Goal: Task Accomplishment & Management: Manage account settings

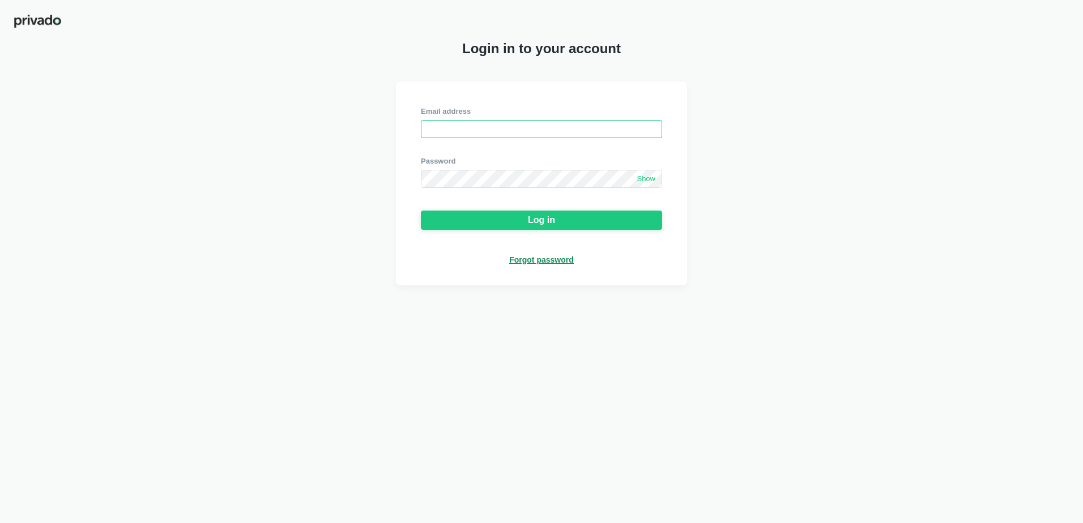
click at [457, 134] on input "email" at bounding box center [541, 129] width 241 height 18
type input "[PERSON_NAME][EMAIL_ADDRESS][PERSON_NAME][DOMAIN_NAME]"
click at [648, 184] on span "Show" at bounding box center [646, 179] width 19 height 10
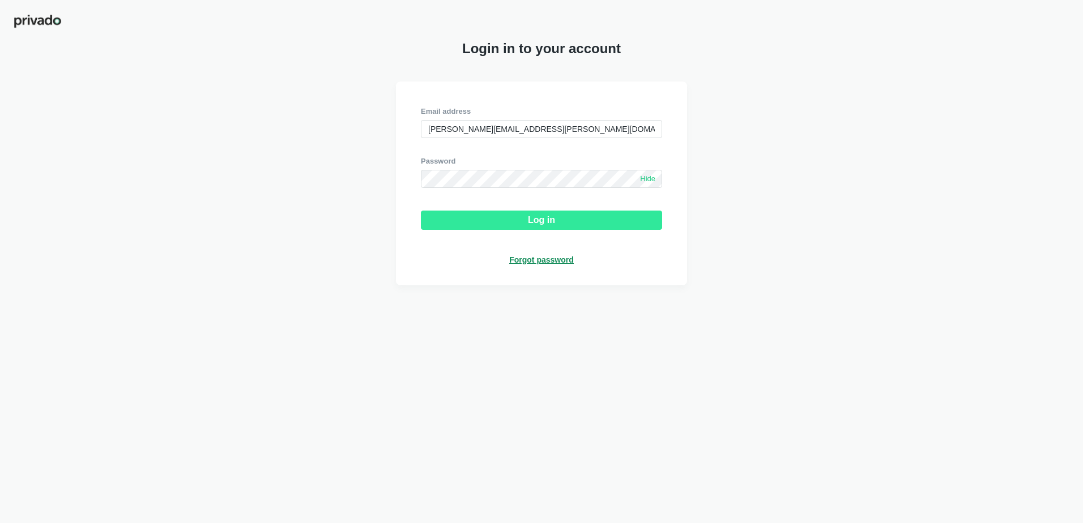
click at [592, 221] on button "Log in" at bounding box center [541, 220] width 241 height 19
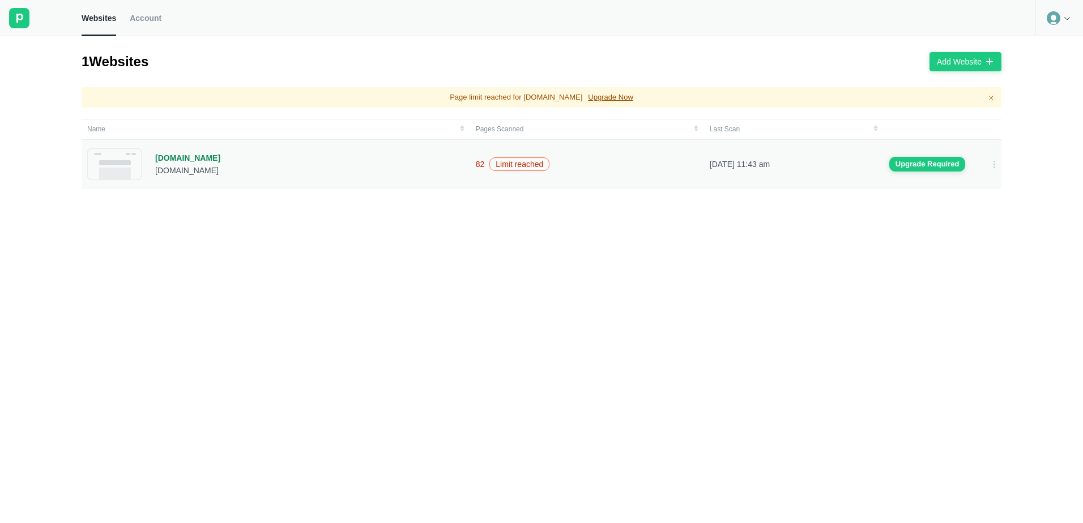
click at [188, 160] on div "[DOMAIN_NAME]" at bounding box center [187, 158] width 65 height 10
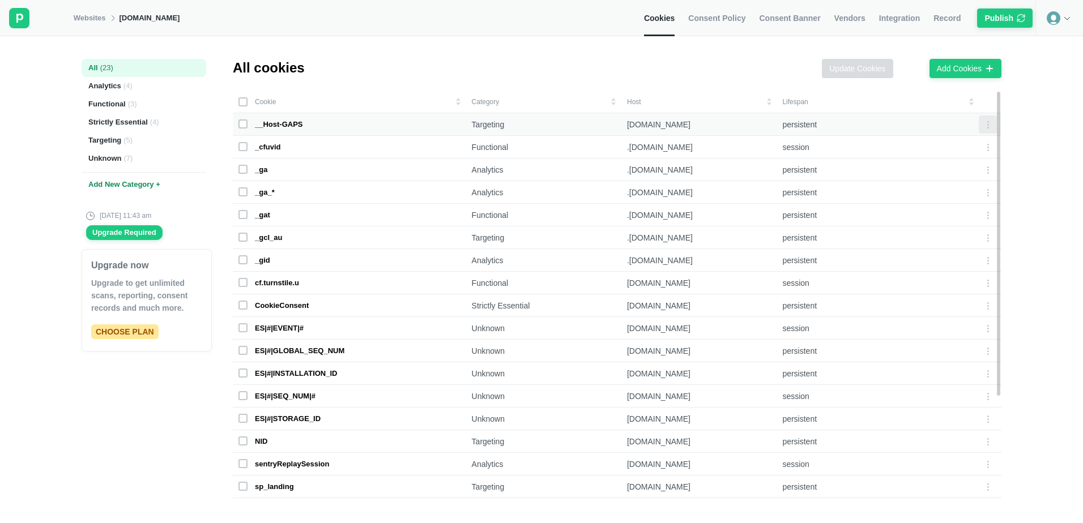
click at [983, 127] on icon at bounding box center [987, 124] width 9 height 9
click at [1043, 118] on div "All ( 23 ) Analytics ( 4 ) Functional ( 3 ) Strictly Essential ( 4 ) Targeting …" at bounding box center [541, 279] width 1083 height 487
click at [119, 86] on div "Analytics ( 4 )" at bounding box center [144, 86] width 125 height 18
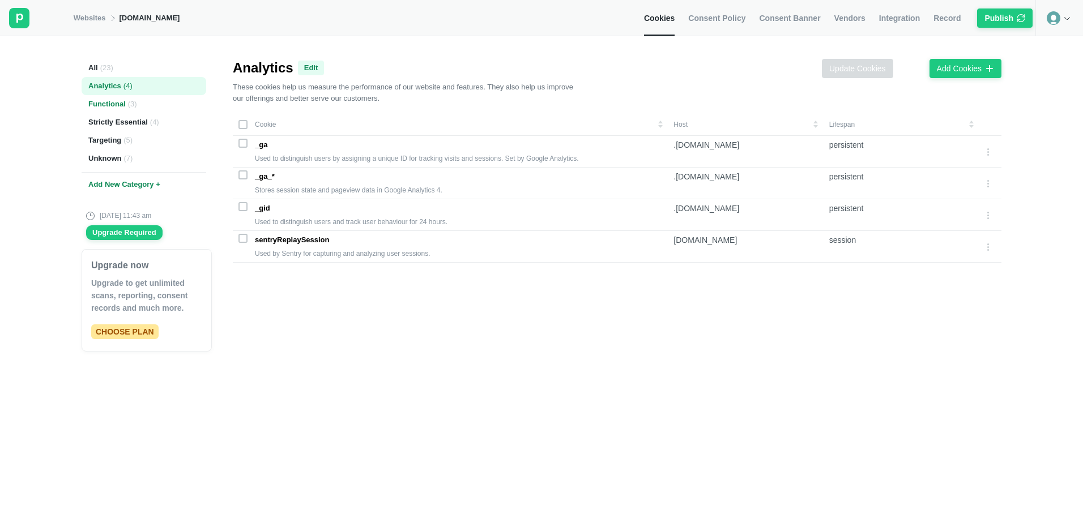
click at [104, 108] on div "Functional ( 3 )" at bounding box center [144, 104] width 125 height 18
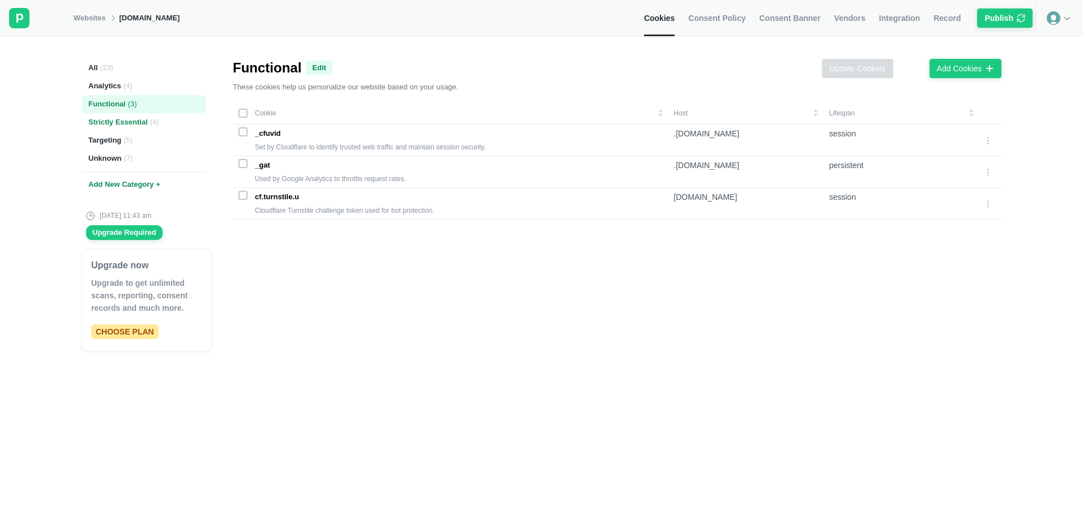
click at [109, 121] on div "Strictly Essential ( 4 )" at bounding box center [144, 122] width 125 height 18
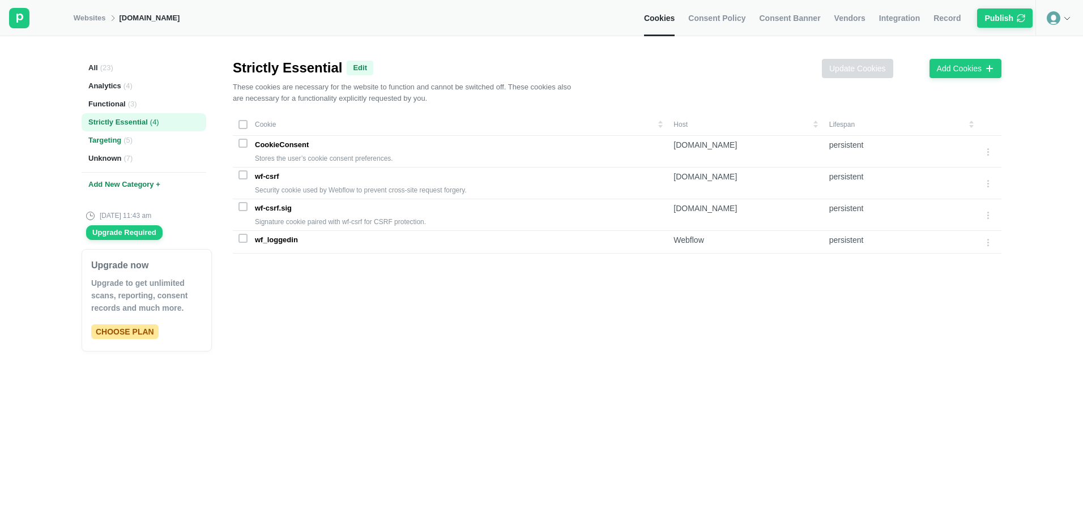
click at [107, 139] on div "Targeting ( 5 )" at bounding box center [144, 140] width 125 height 18
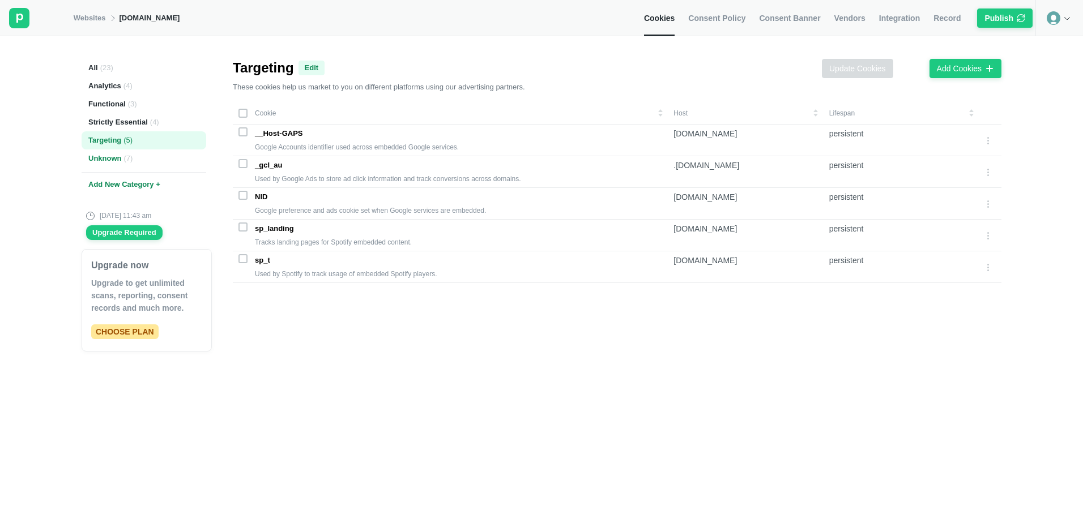
click at [109, 160] on div "Unknown ( 7 )" at bounding box center [144, 159] width 125 height 18
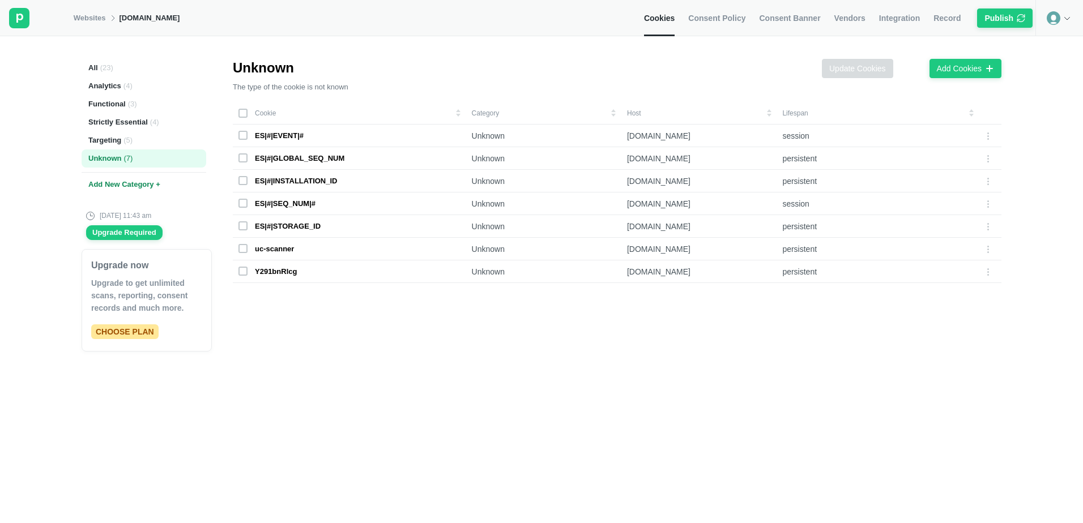
click at [155, 182] on div "Add New Category +" at bounding box center [144, 184] width 125 height 25
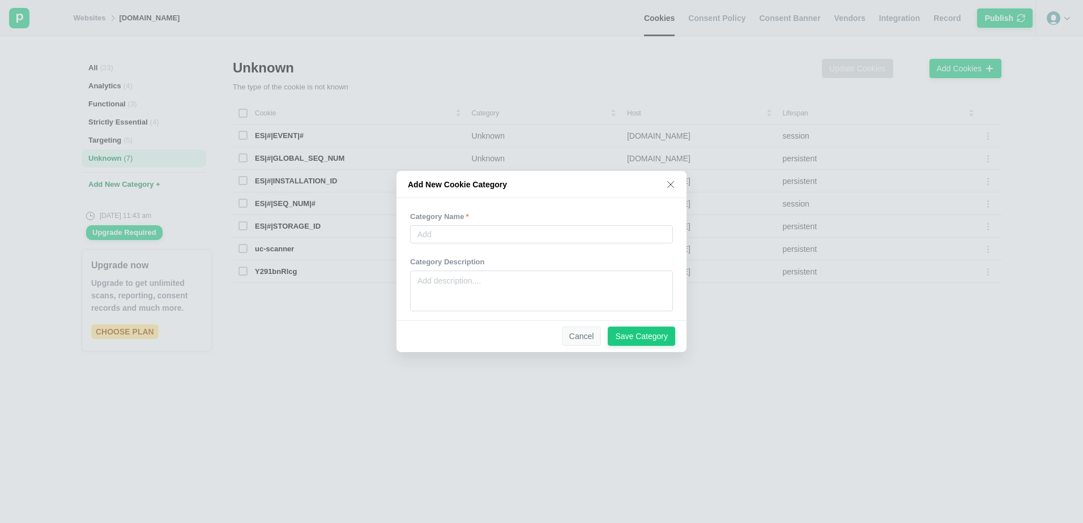
click at [581, 335] on div "Cancel" at bounding box center [581, 336] width 25 height 10
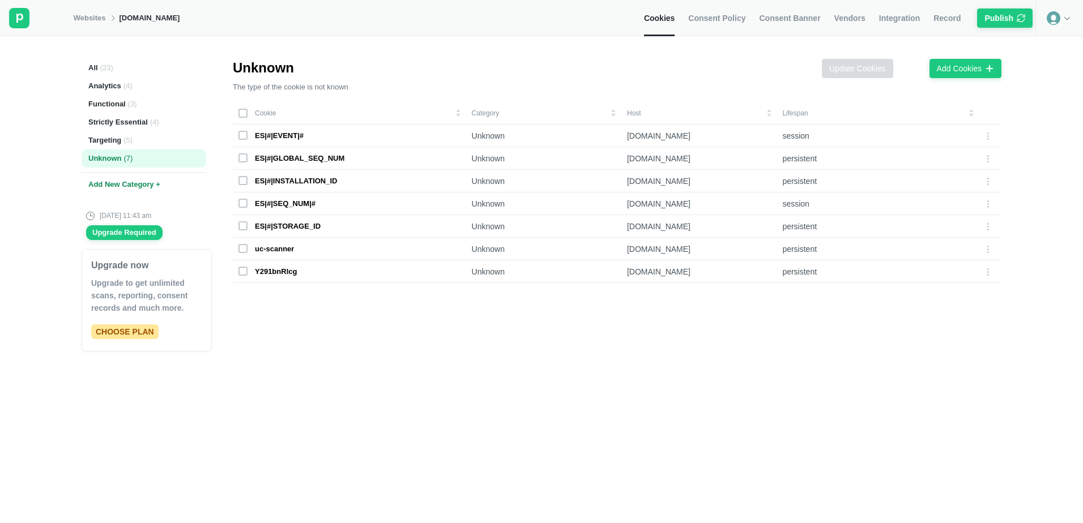
click at [745, 22] on span "Consent Policy" at bounding box center [716, 18] width 57 height 10
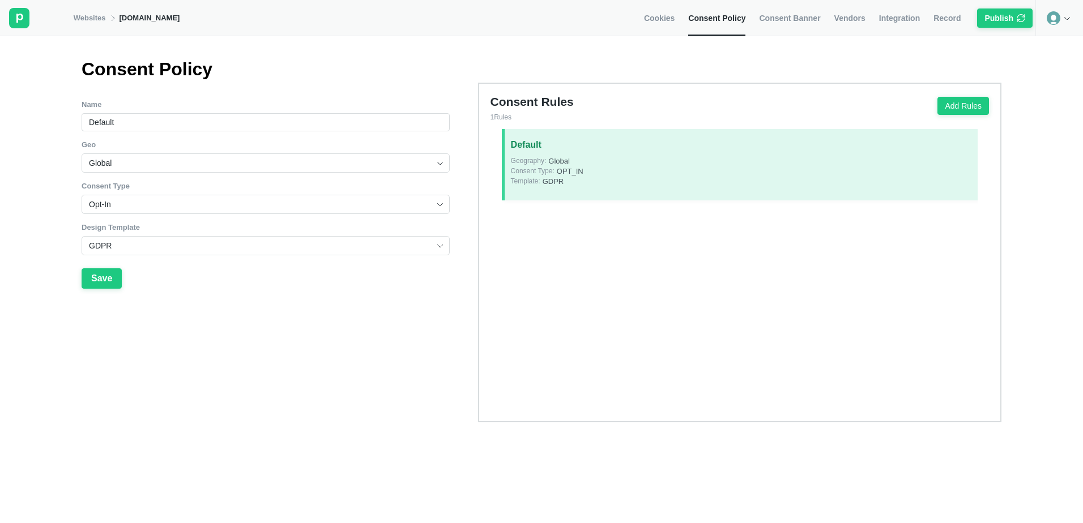
click at [807, 23] on link "Consent Banner" at bounding box center [789, 18] width 61 height 36
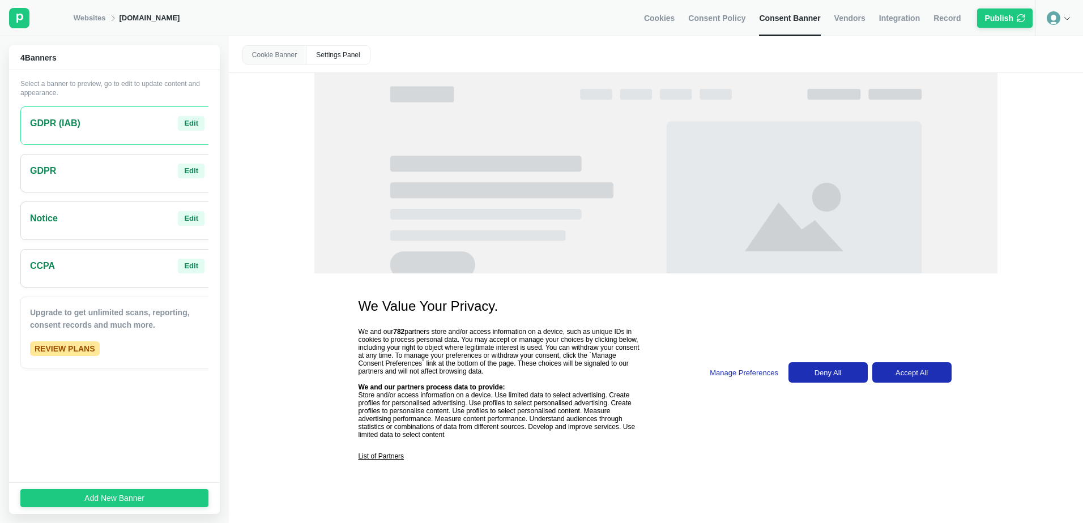
click at [846, 14] on span "Vendors" at bounding box center [849, 18] width 31 height 10
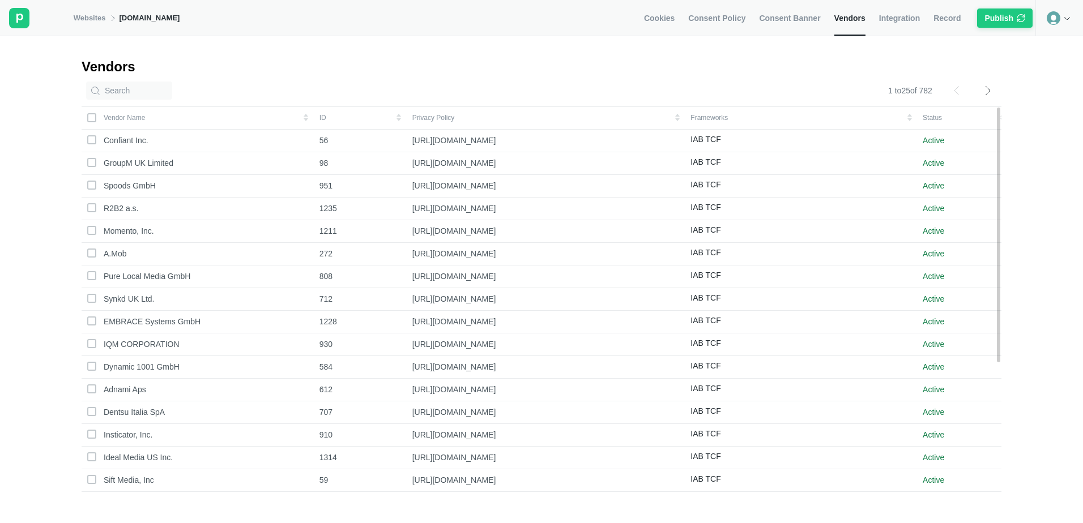
click at [898, 20] on span "Integration" at bounding box center [899, 18] width 41 height 10
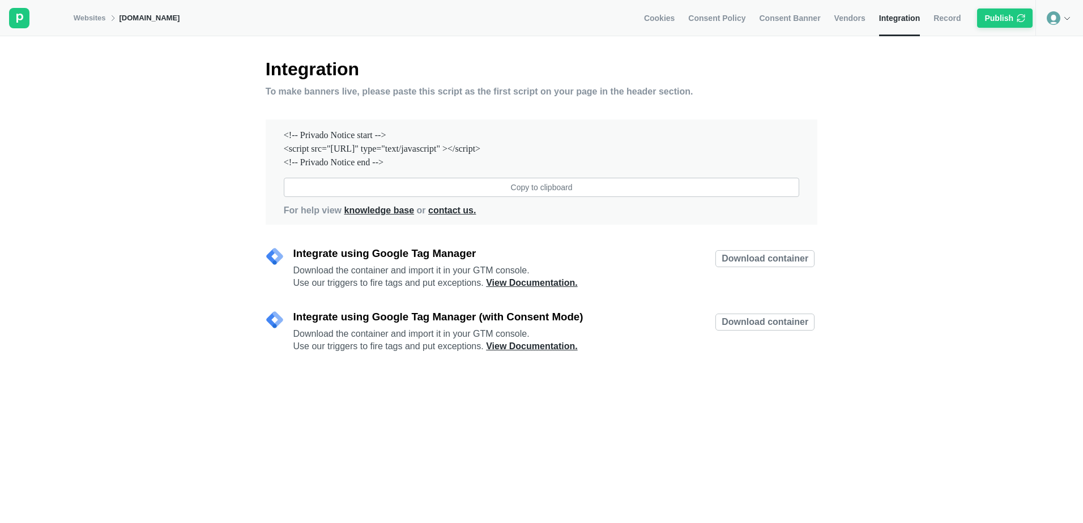
click at [950, 21] on span "Record" at bounding box center [947, 18] width 27 height 10
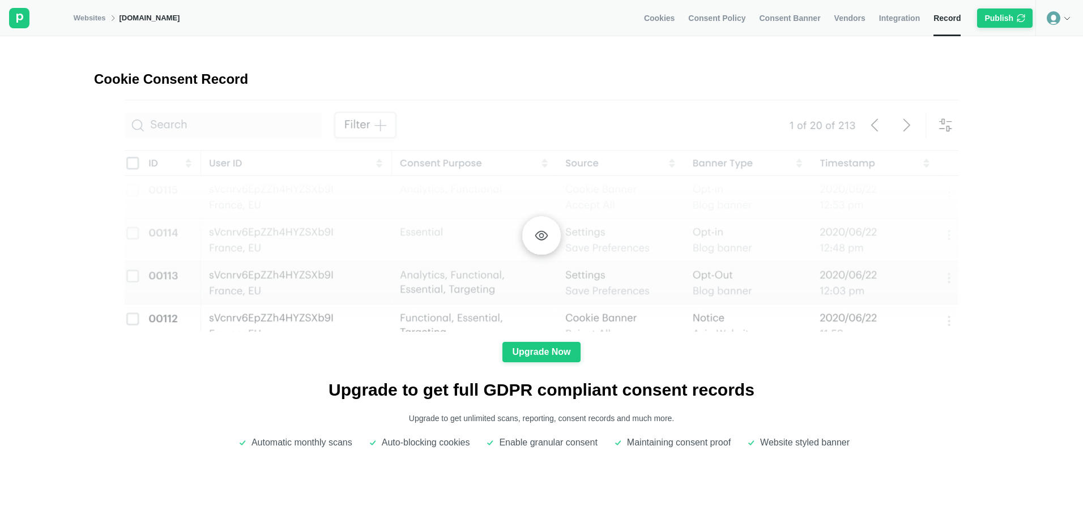
click at [675, 22] on span "Cookies" at bounding box center [659, 18] width 31 height 10
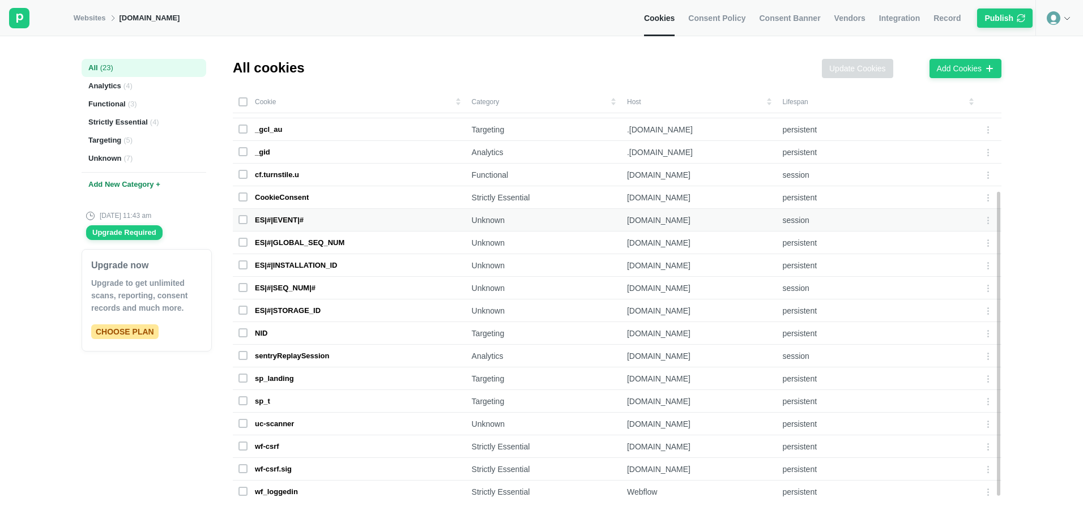
scroll to position [136, 0]
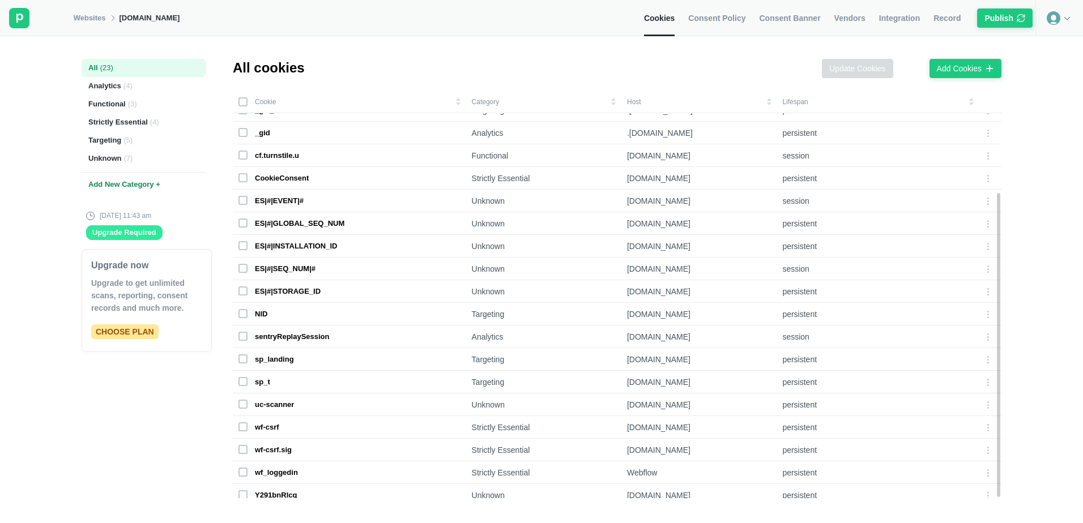
click at [105, 229] on div "Upgrade Required" at bounding box center [124, 233] width 64 height 10
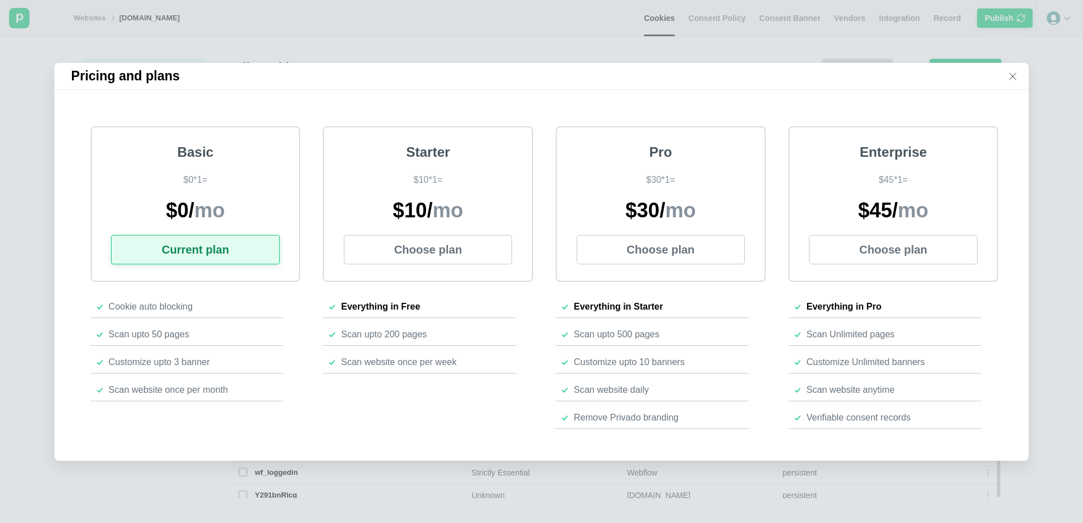
click at [1015, 73] on icon at bounding box center [1013, 76] width 6 height 6
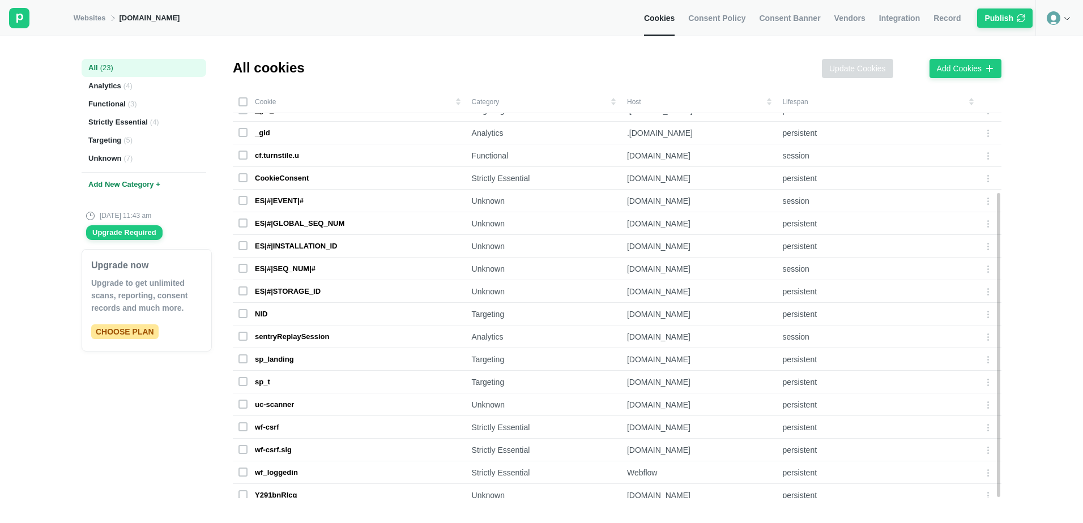
click at [796, 16] on span "Consent Banner" at bounding box center [789, 18] width 61 height 10
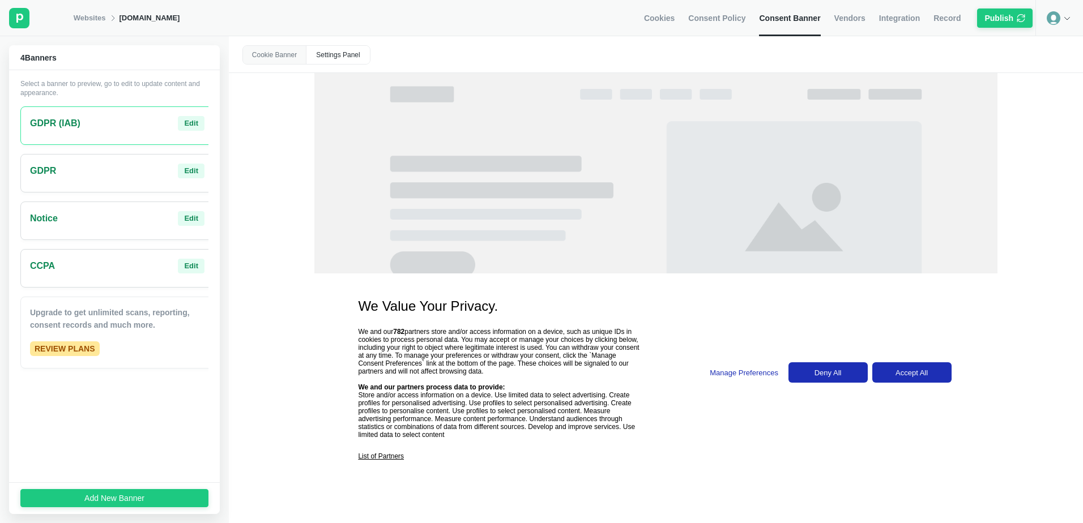
click at [287, 59] on div "Cookie Banner" at bounding box center [274, 55] width 63 height 18
click at [330, 58] on div "Settings Panel" at bounding box center [337, 55] width 63 height 18
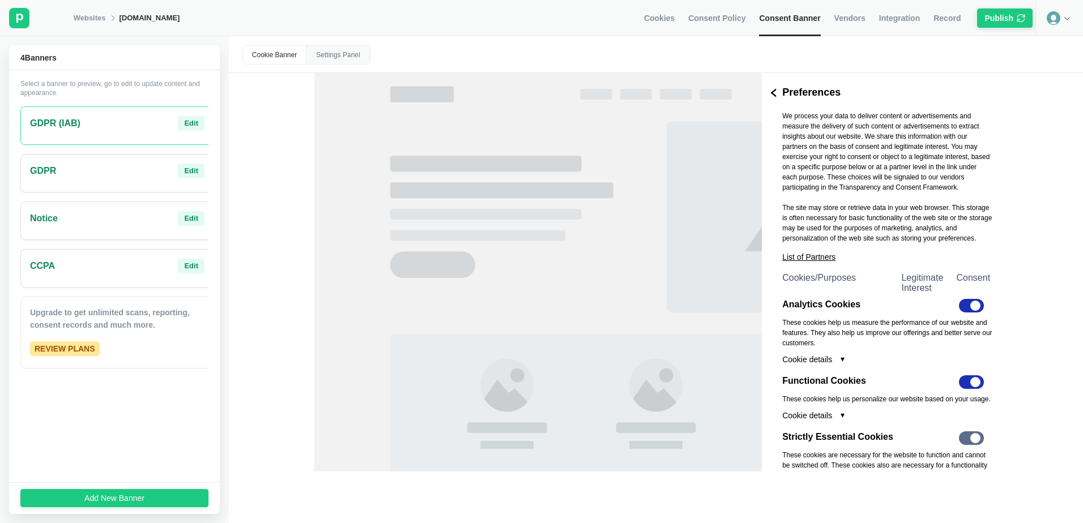
click at [259, 55] on div "Cookie Banner" at bounding box center [274, 55] width 63 height 18
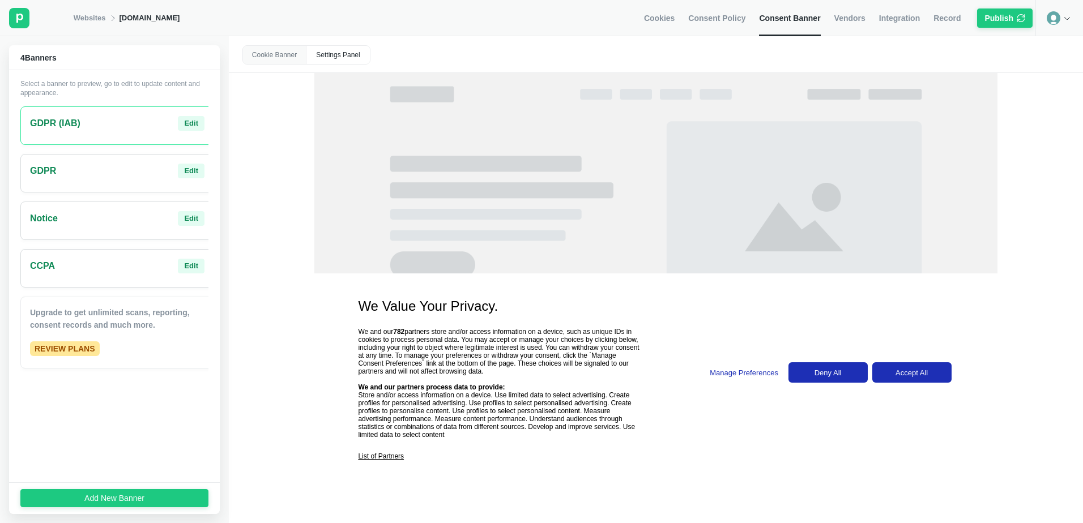
click at [79, 123] on span "GDPR (IAB)" at bounding box center [55, 124] width 50 height 14
click at [67, 173] on div "GDPR Edit" at bounding box center [117, 171] width 174 height 15
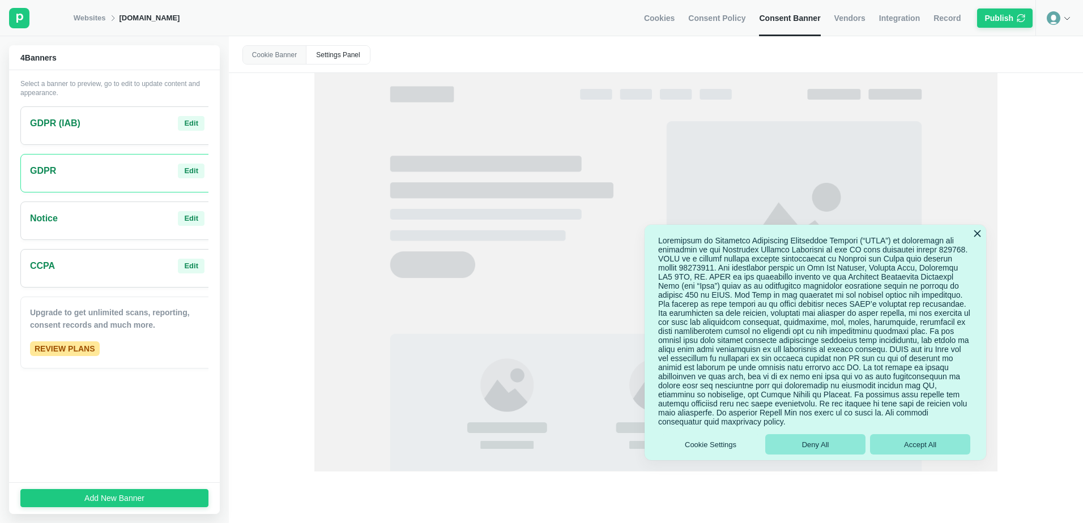
click at [69, 129] on span "GDPR (IAB)" at bounding box center [55, 124] width 50 height 14
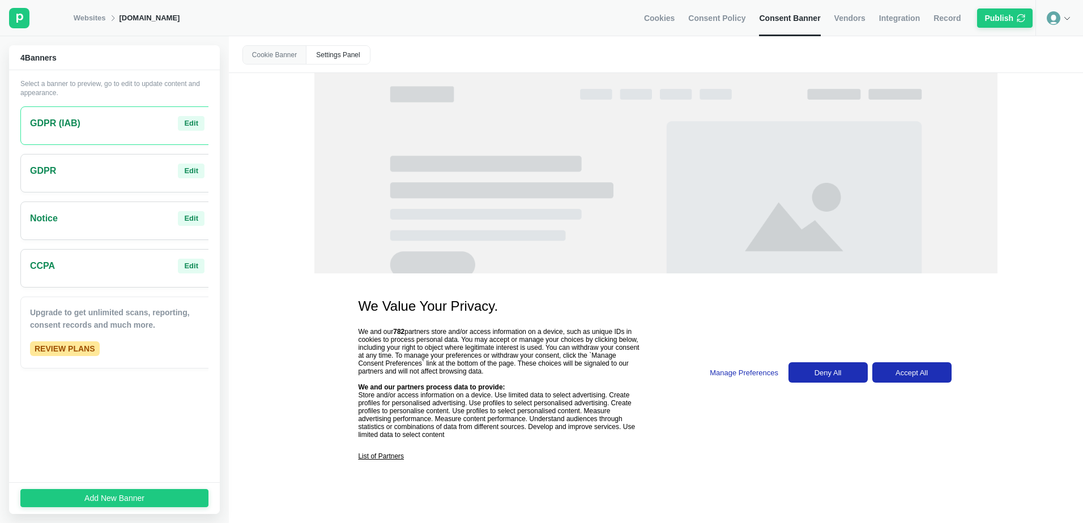
click at [67, 186] on div "GDPR Edit" at bounding box center [117, 173] width 194 height 39
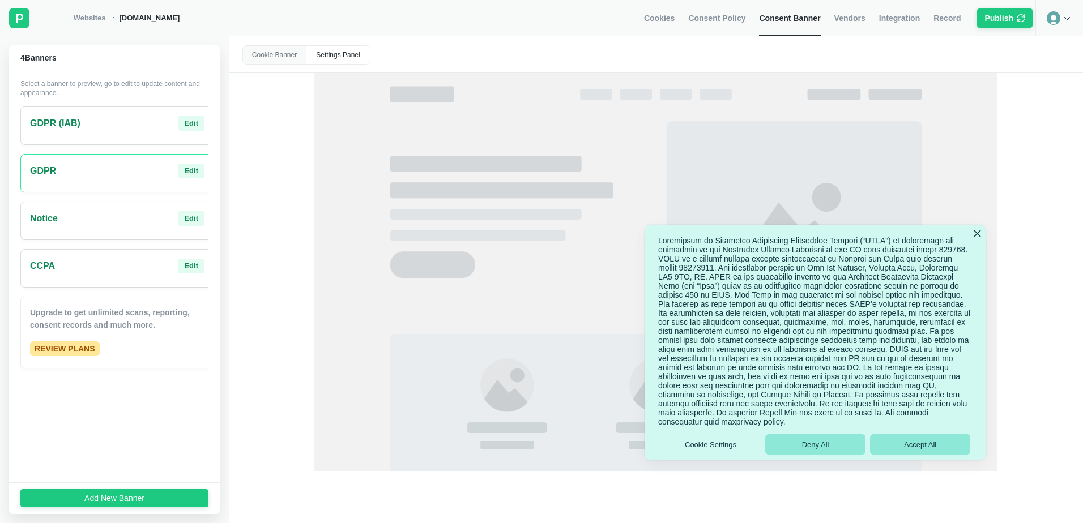
click at [704, 447] on button "Cookie Settings" at bounding box center [710, 444] width 100 height 20
click at [718, 446] on button "Cookie Settings" at bounding box center [710, 444] width 100 height 20
click at [104, 224] on div "Notice Edit" at bounding box center [117, 218] width 174 height 15
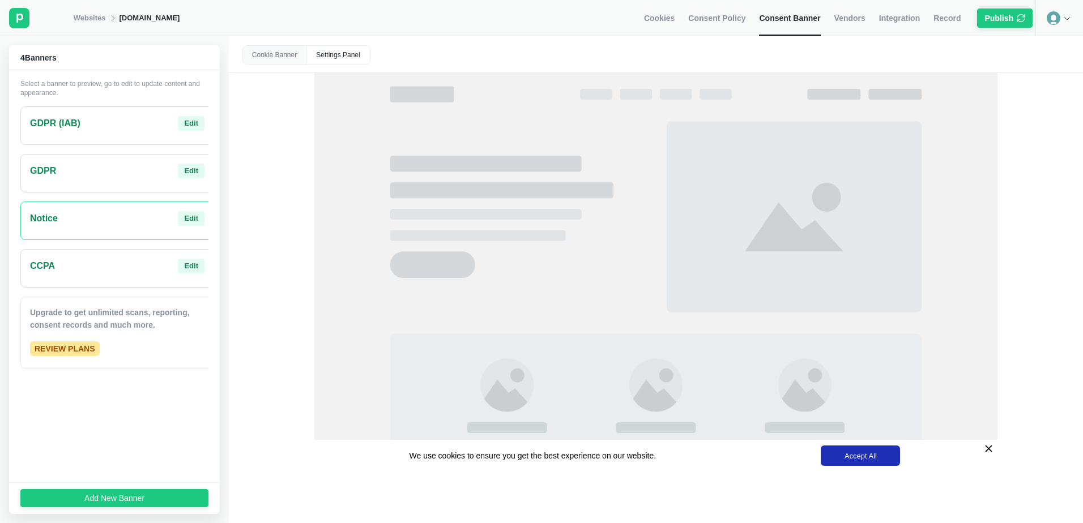
click at [76, 270] on div "CCPA Edit" at bounding box center [117, 266] width 174 height 15
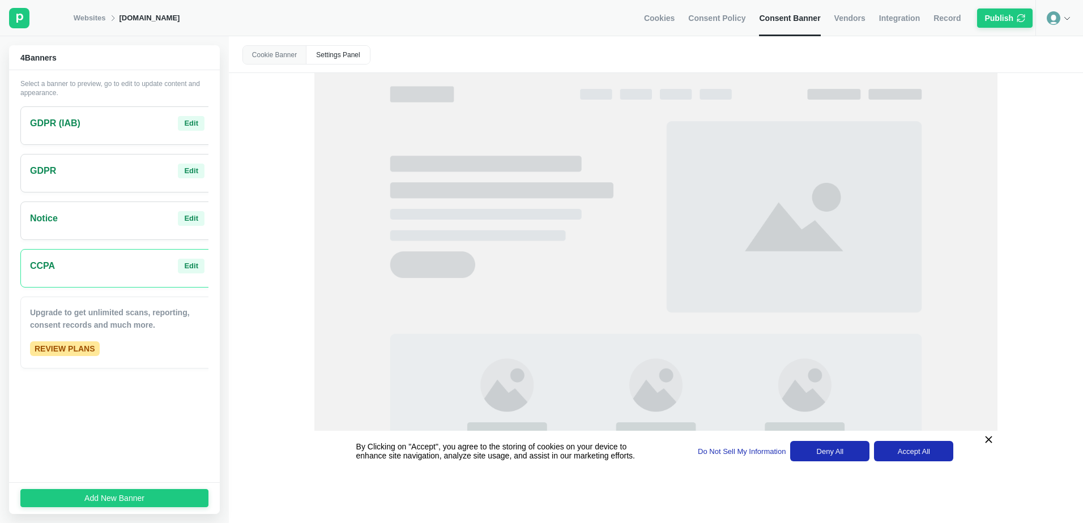
click at [64, 173] on div "GDPR Edit" at bounding box center [117, 171] width 174 height 15
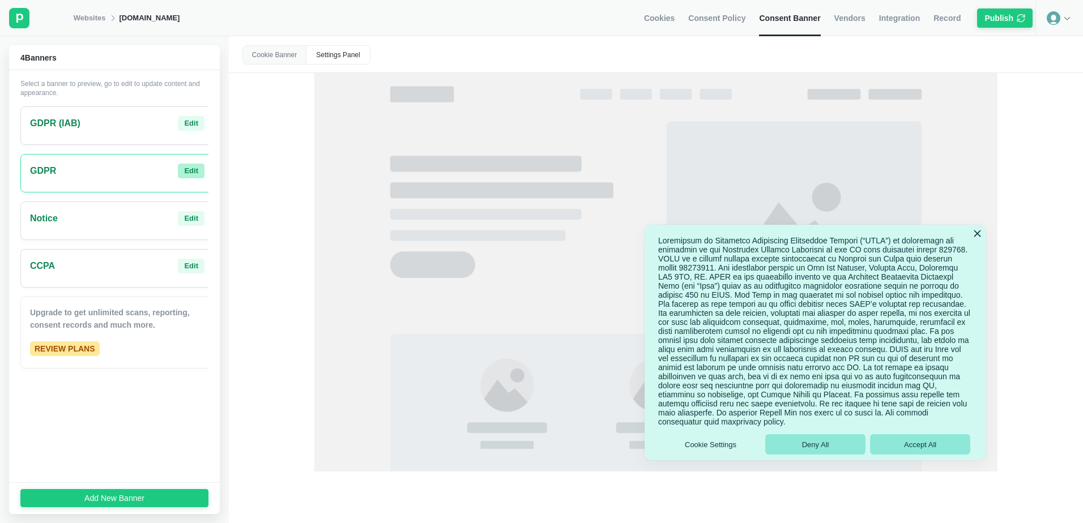
click at [184, 174] on div "Edit" at bounding box center [191, 171] width 14 height 10
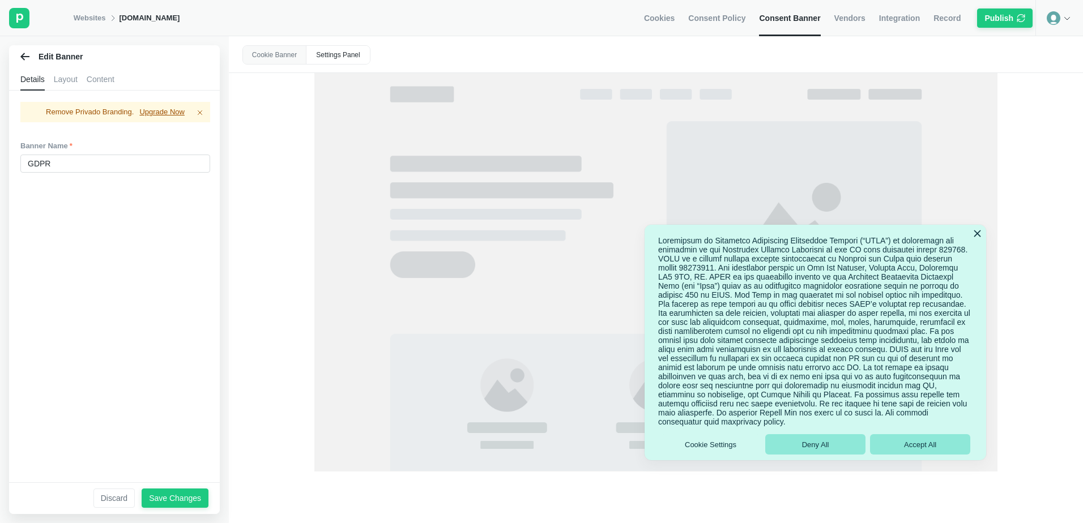
click at [63, 82] on div "Layout" at bounding box center [66, 79] width 24 height 23
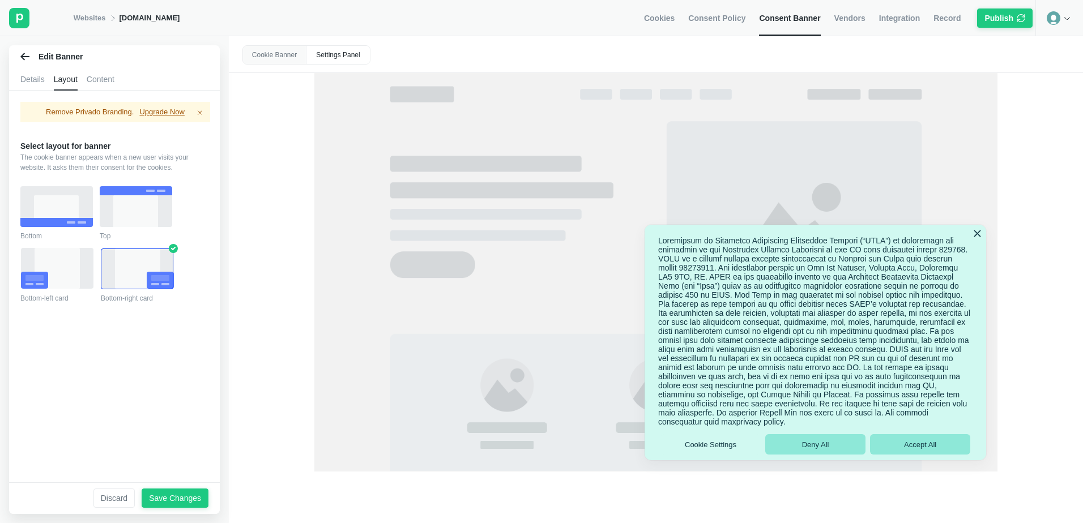
click at [93, 82] on div "Content" at bounding box center [101, 79] width 28 height 23
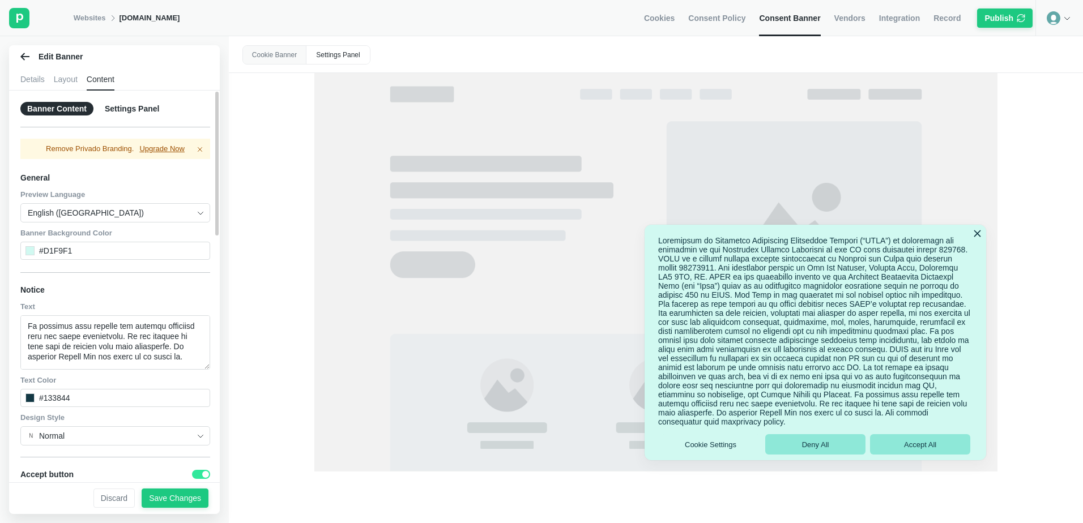
scroll to position [397, 0]
click at [719, 450] on button "Cookie Settings" at bounding box center [710, 444] width 100 height 20
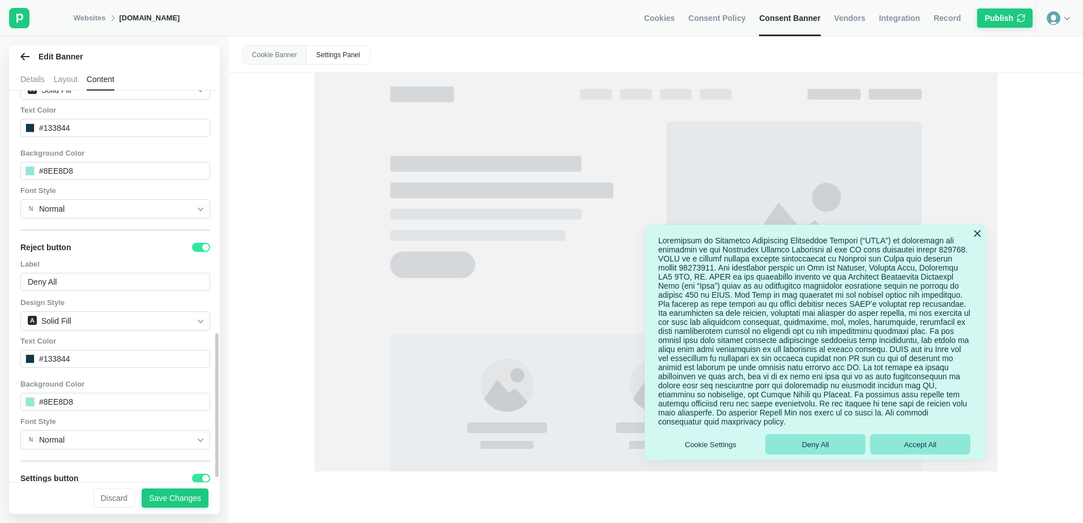
scroll to position [674, 0]
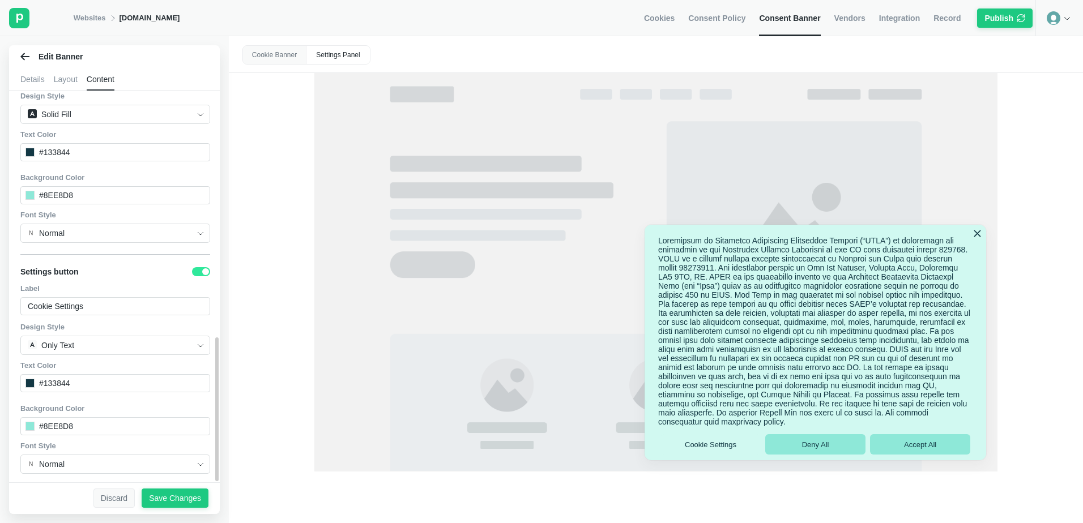
click at [116, 503] on div "Discard" at bounding box center [114, 498] width 27 height 10
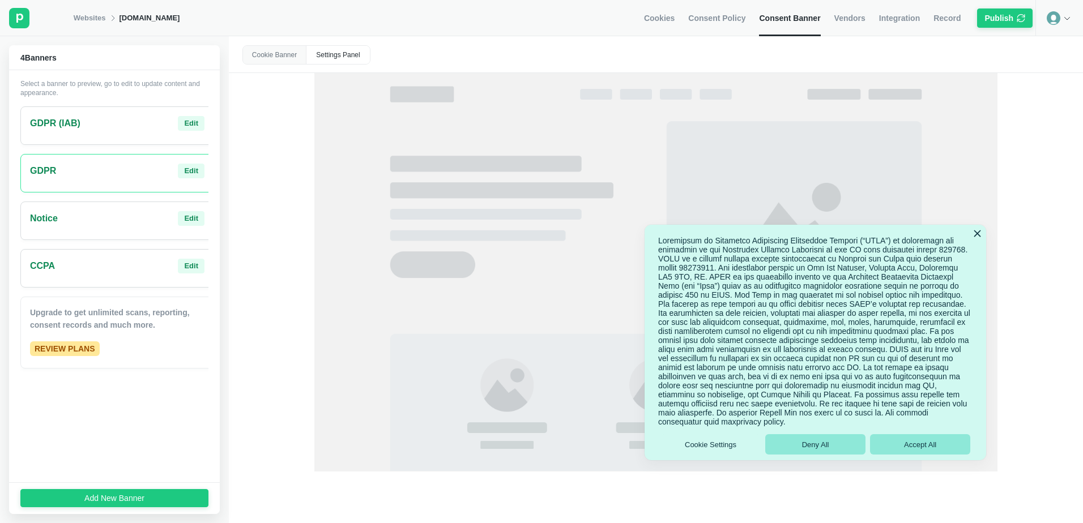
click at [287, 54] on div "Cookie Banner" at bounding box center [274, 55] width 63 height 18
click at [330, 59] on div "Settings Panel" at bounding box center [337, 55] width 63 height 18
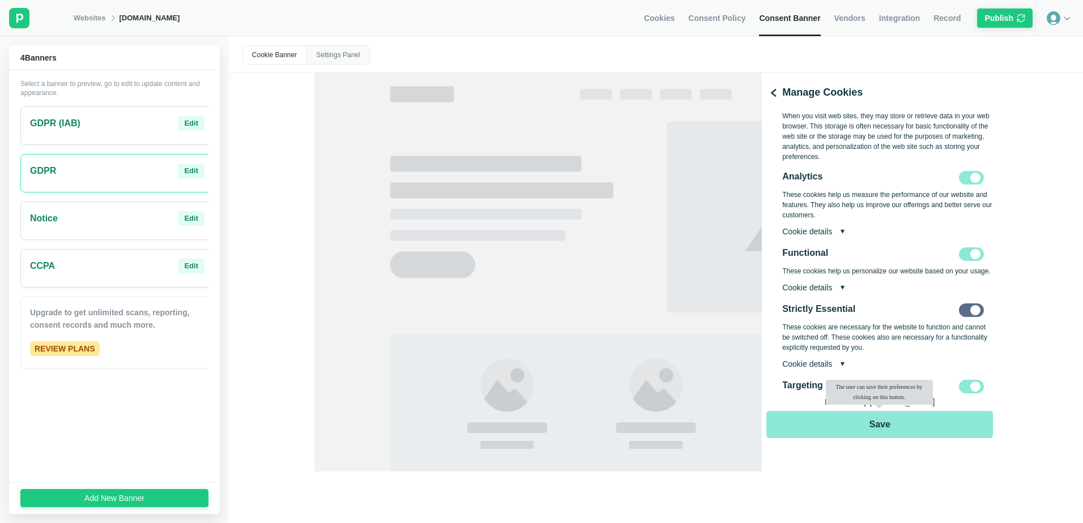
click at [279, 61] on div "Cookie Banner" at bounding box center [274, 55] width 63 height 18
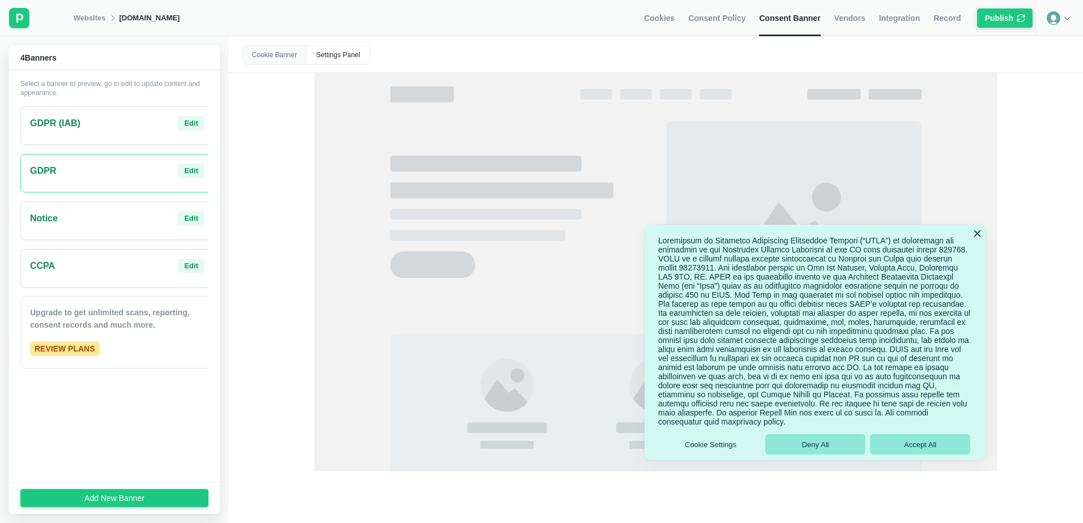
click at [1064, 23] on div at bounding box center [1059, 18] width 48 height 36
click at [724, 20] on span "Consent Policy" at bounding box center [716, 18] width 57 height 10
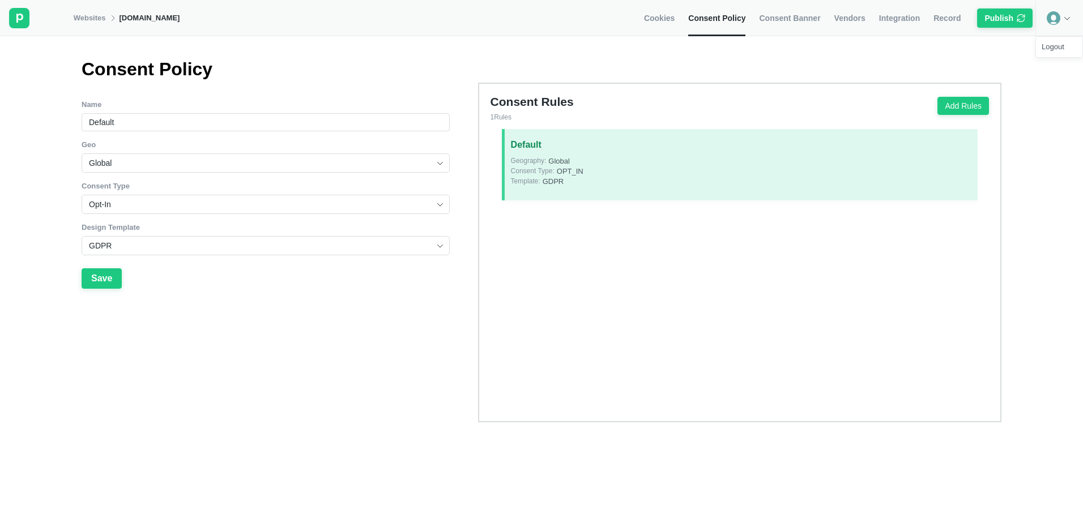
click at [675, 19] on span "Cookies" at bounding box center [659, 18] width 31 height 10
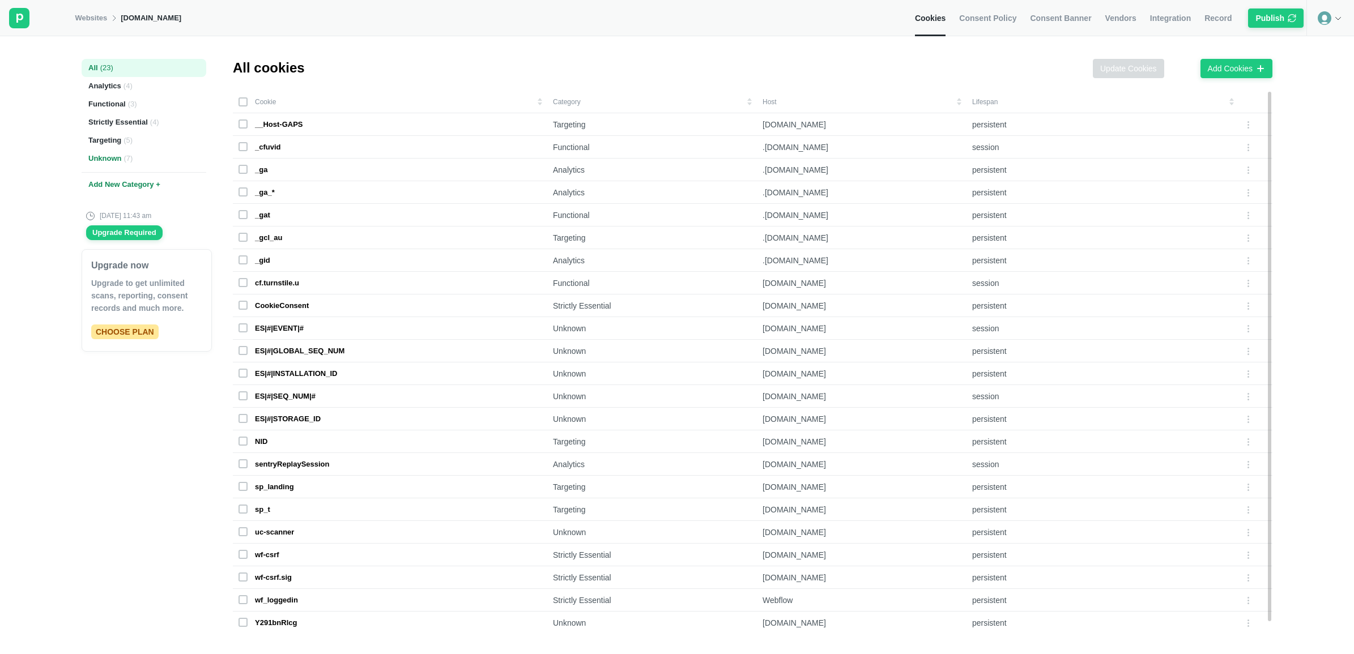
click at [120, 161] on div "Unknown ( 7 )" at bounding box center [144, 159] width 125 height 18
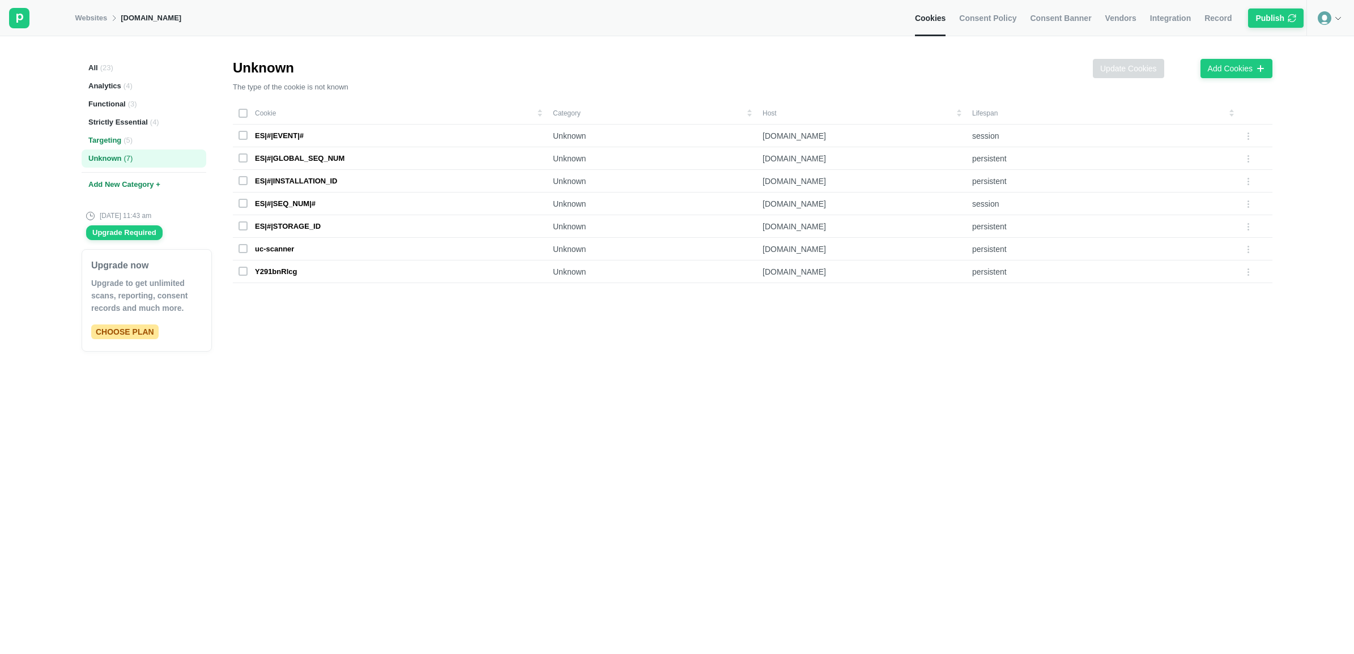
click at [115, 139] on div "Targeting ( 5 )" at bounding box center [144, 140] width 125 height 18
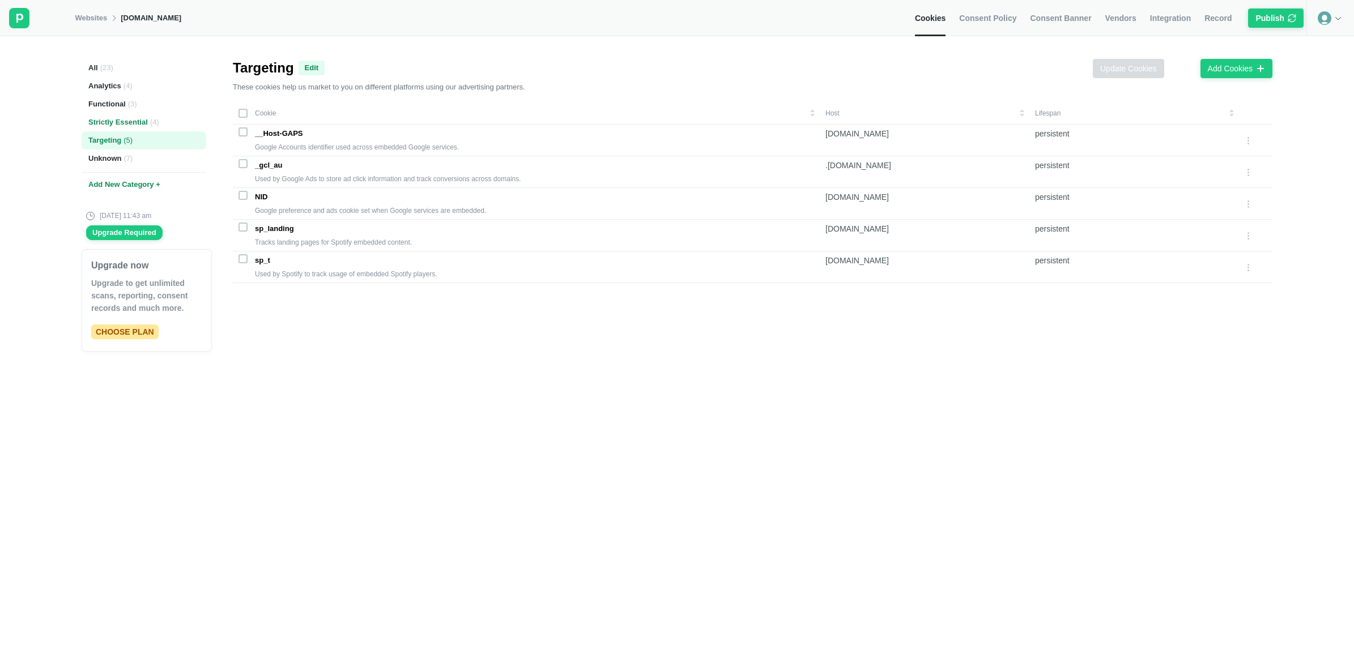
click at [109, 123] on div "Strictly Essential ( 4 )" at bounding box center [144, 122] width 125 height 18
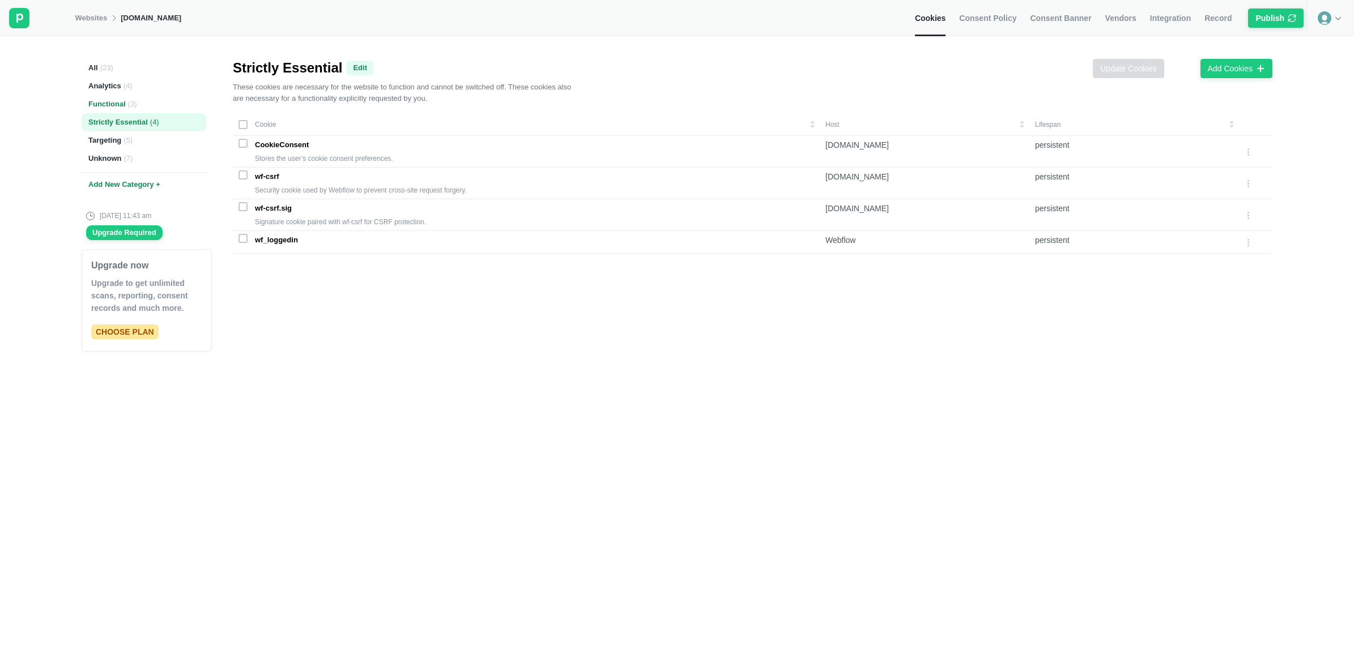
click at [105, 103] on div "Functional ( 3 )" at bounding box center [144, 104] width 125 height 18
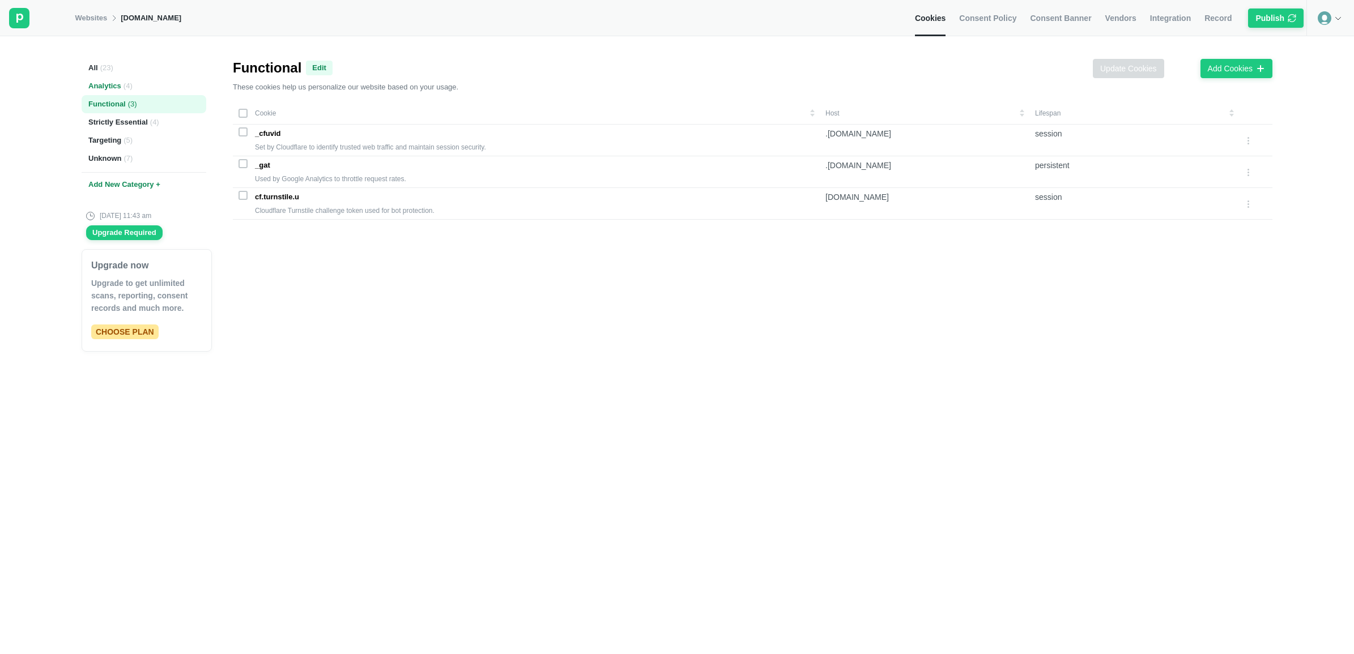
click at [100, 81] on div "Analytics ( 4 )" at bounding box center [144, 86] width 125 height 18
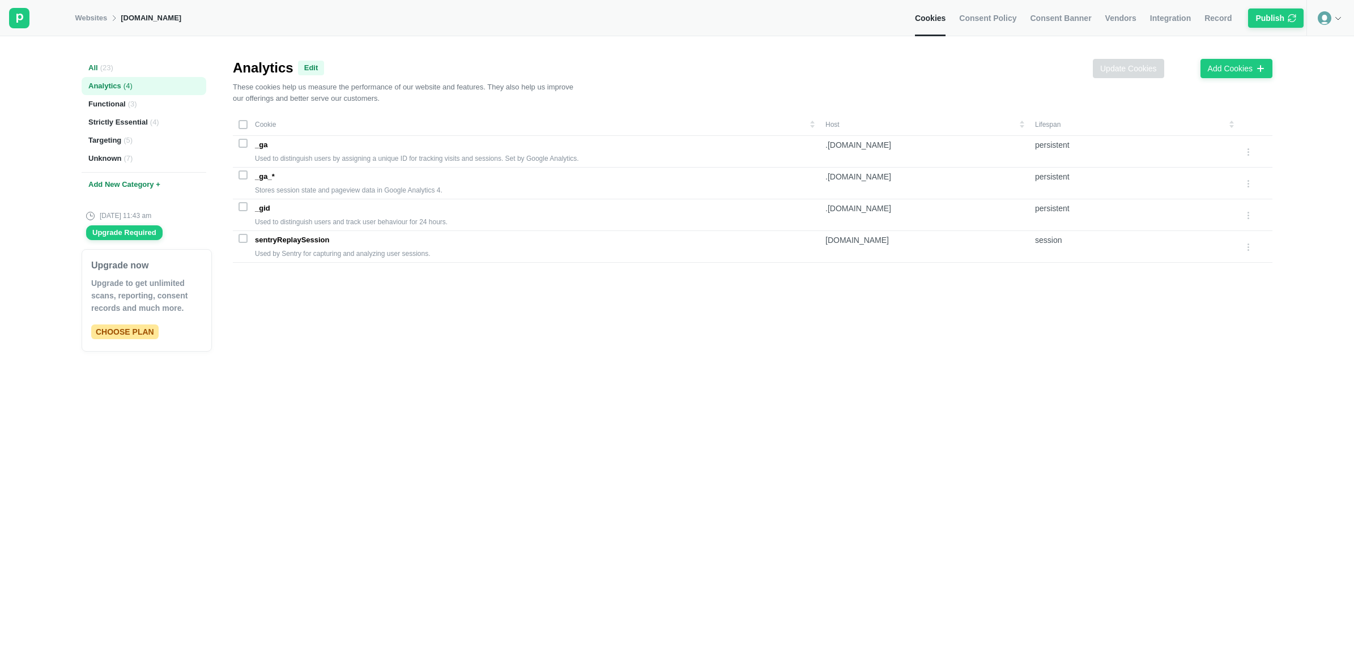
click at [97, 69] on div "All ( 23 )" at bounding box center [144, 68] width 125 height 18
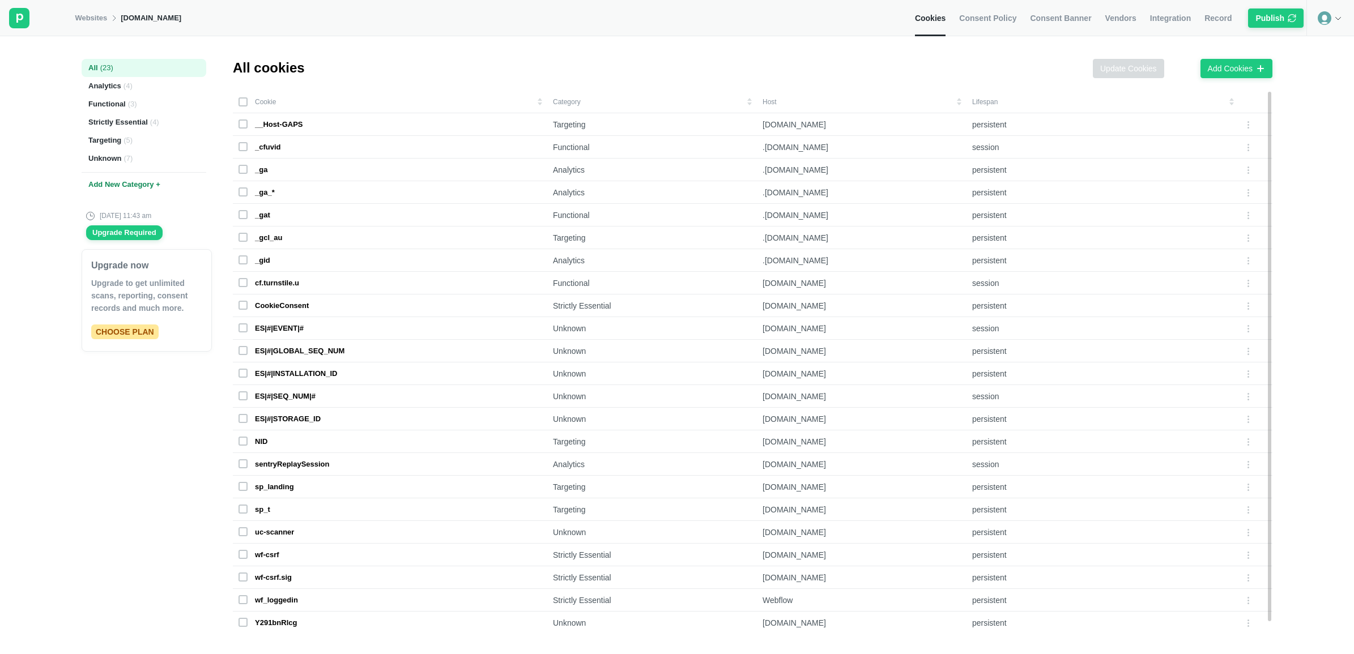
click at [1009, 23] on span "Consent Policy" at bounding box center [987, 18] width 57 height 10
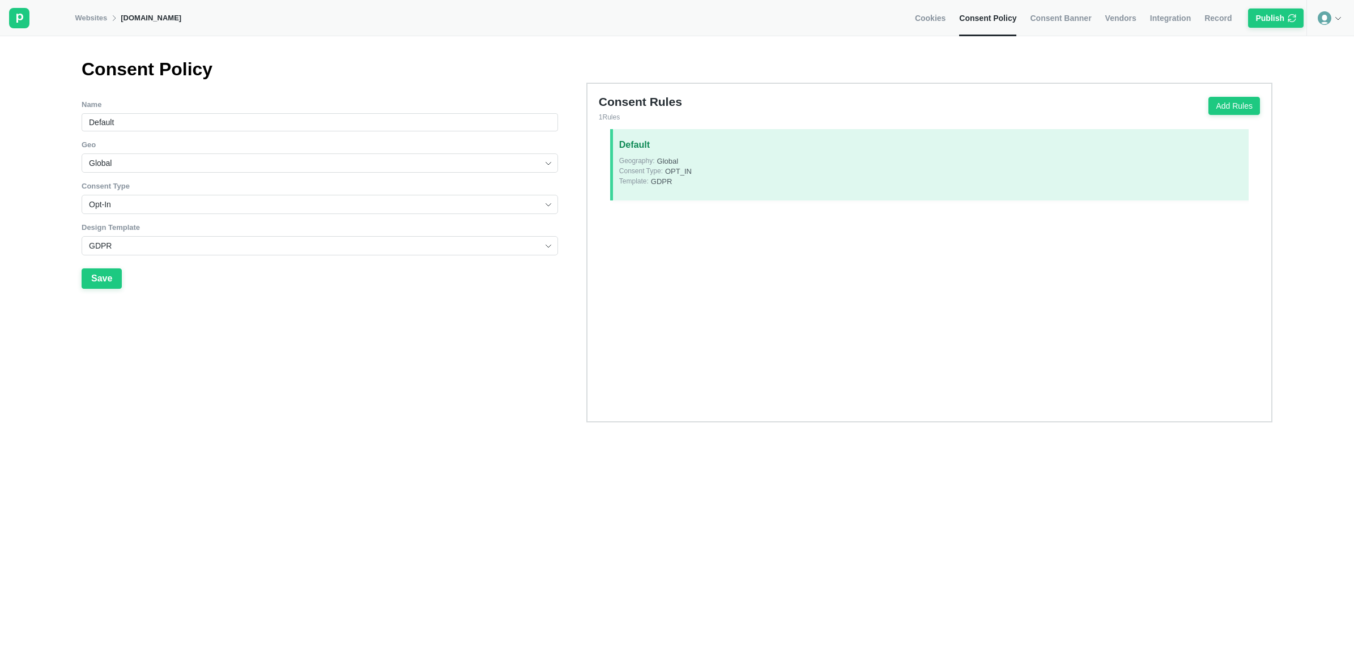
click at [547, 249] on img at bounding box center [548, 245] width 9 height 9
click at [1057, 18] on span "Consent Banner" at bounding box center [1060, 18] width 61 height 10
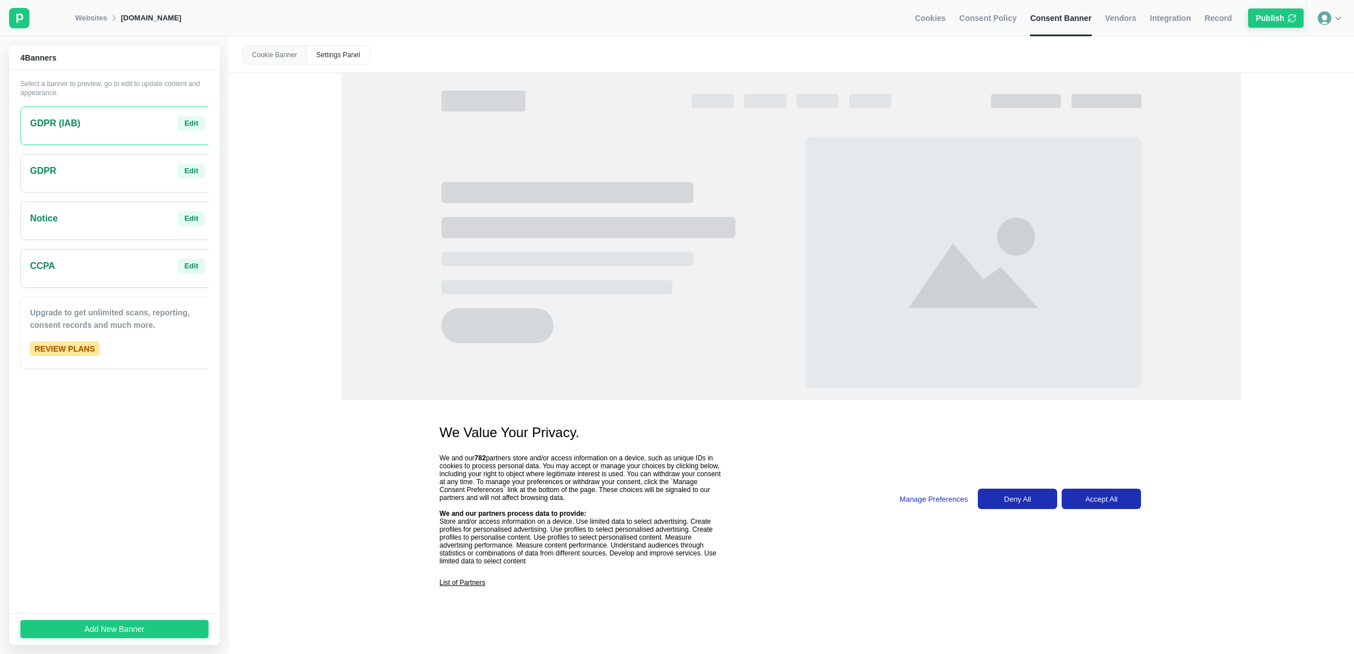
click at [133, 176] on div "GDPR Edit" at bounding box center [117, 171] width 174 height 15
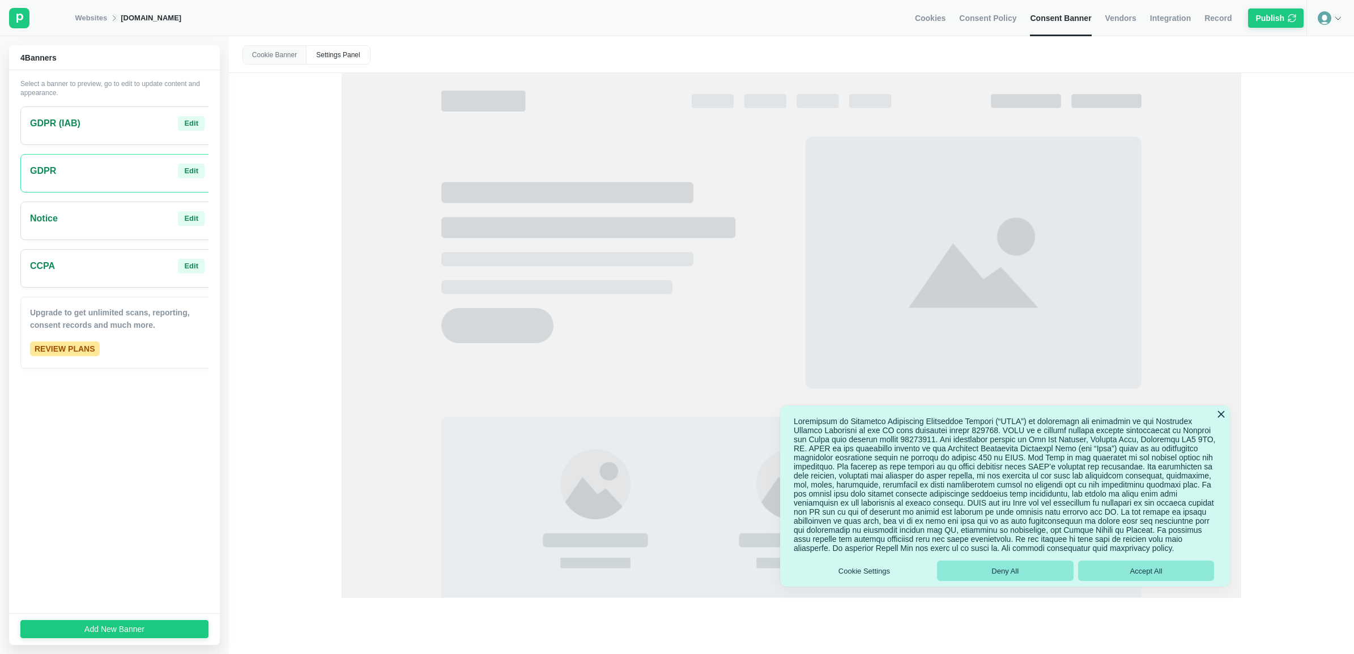
click at [866, 523] on button "Cookie Settings" at bounding box center [864, 571] width 137 height 20
click at [352, 58] on div "Settings Panel" at bounding box center [337, 55] width 63 height 18
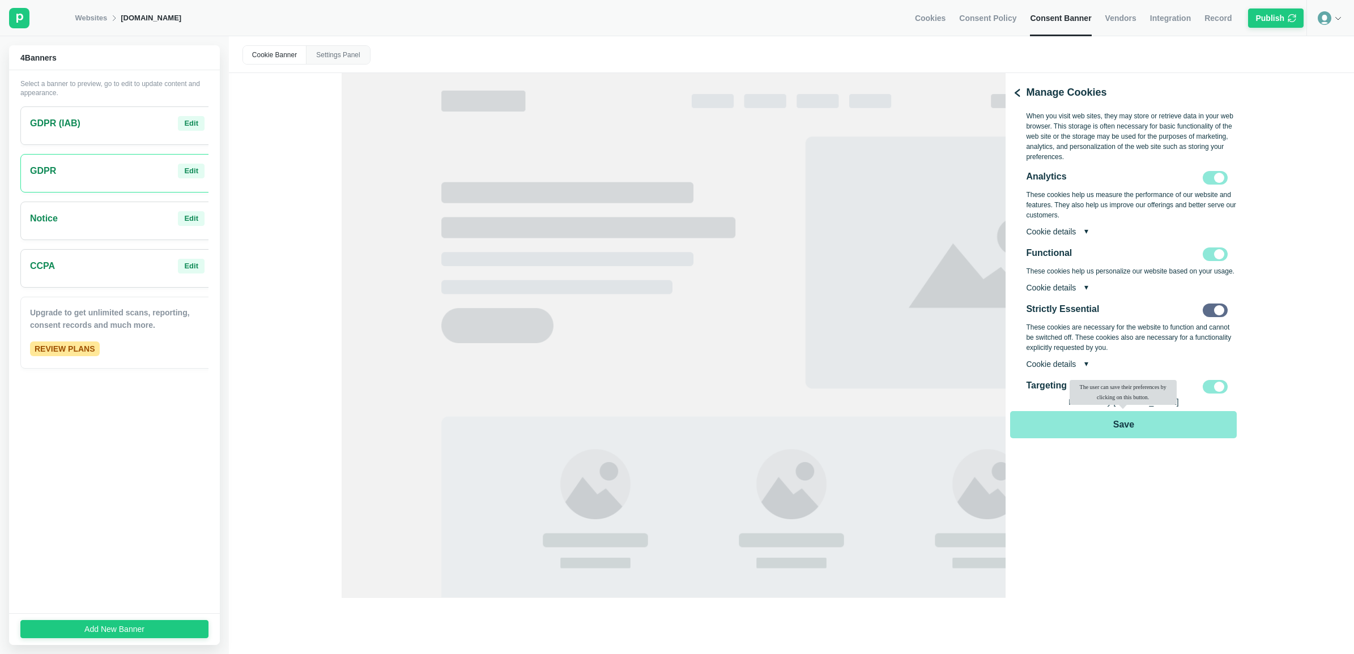
click at [1074, 232] on div "Cookie details" at bounding box center [1131, 231] width 211 height 9
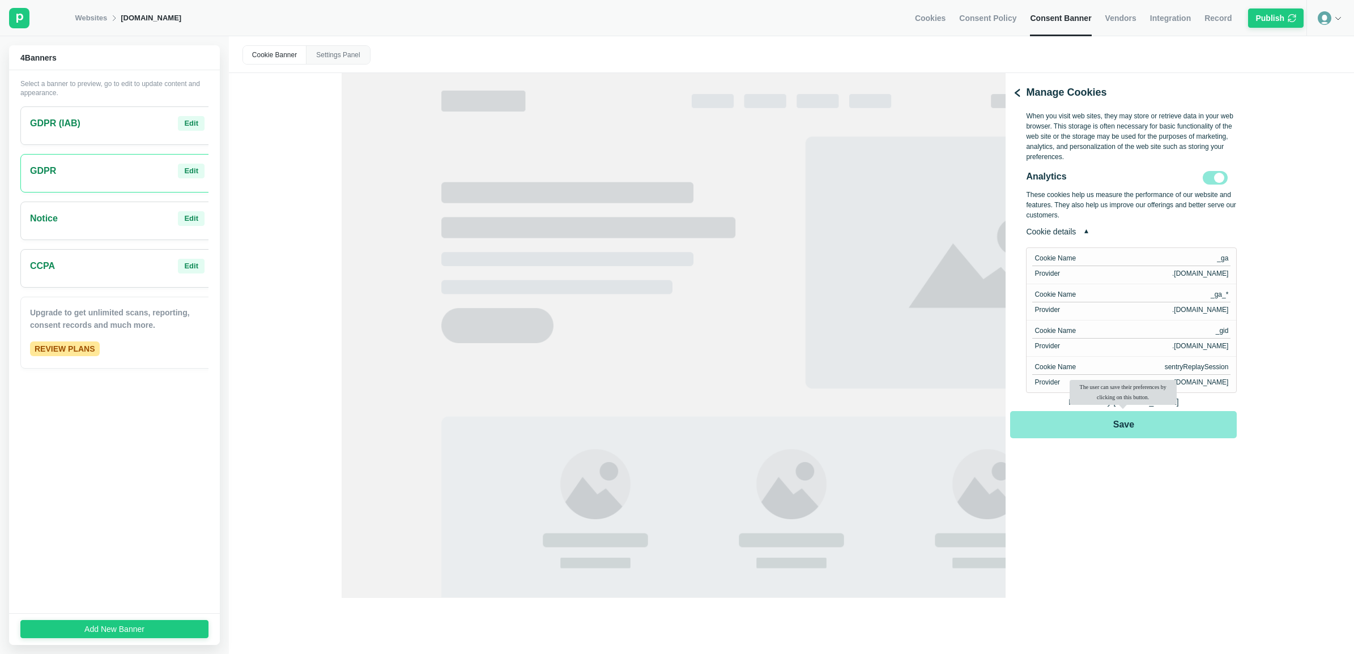
click at [1020, 95] on icon at bounding box center [1017, 93] width 10 height 10
click at [1018, 95] on icon at bounding box center [1017, 93] width 10 height 10
click at [334, 54] on div "Settings Panel" at bounding box center [337, 55] width 63 height 18
click at [261, 56] on div "Cookie Banner" at bounding box center [274, 55] width 63 height 18
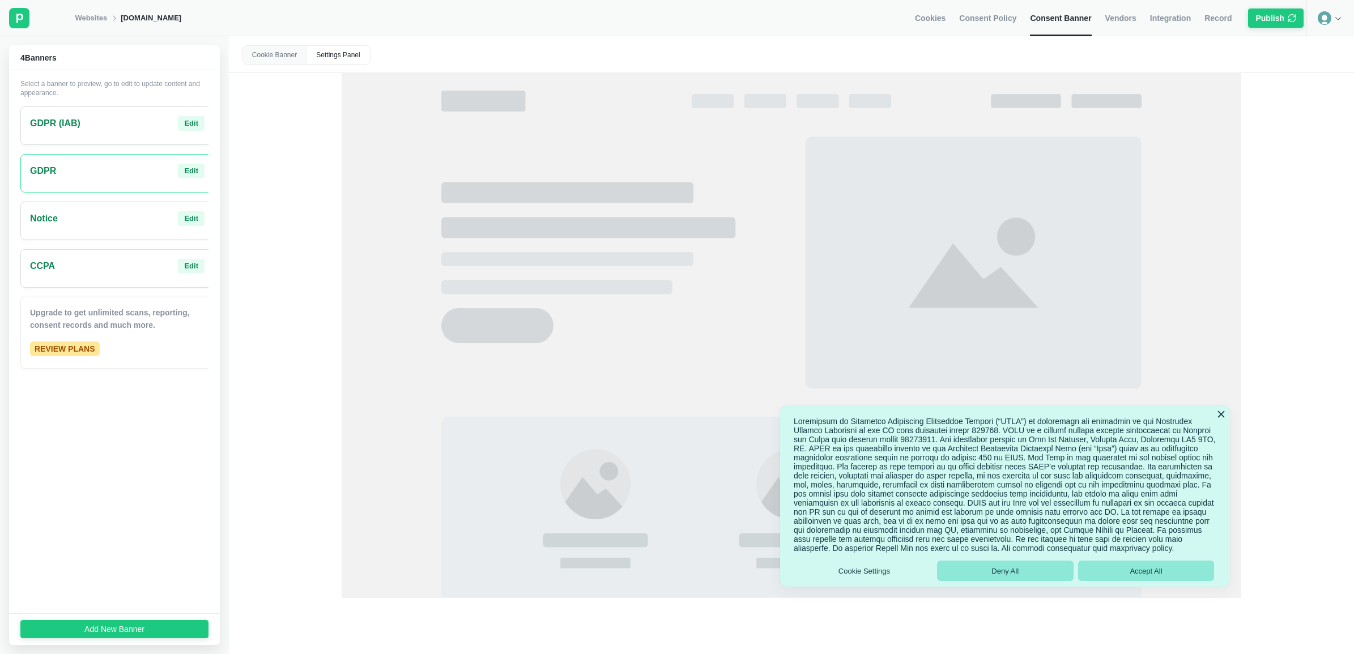
click at [945, 18] on span "Cookies" at bounding box center [930, 18] width 31 height 10
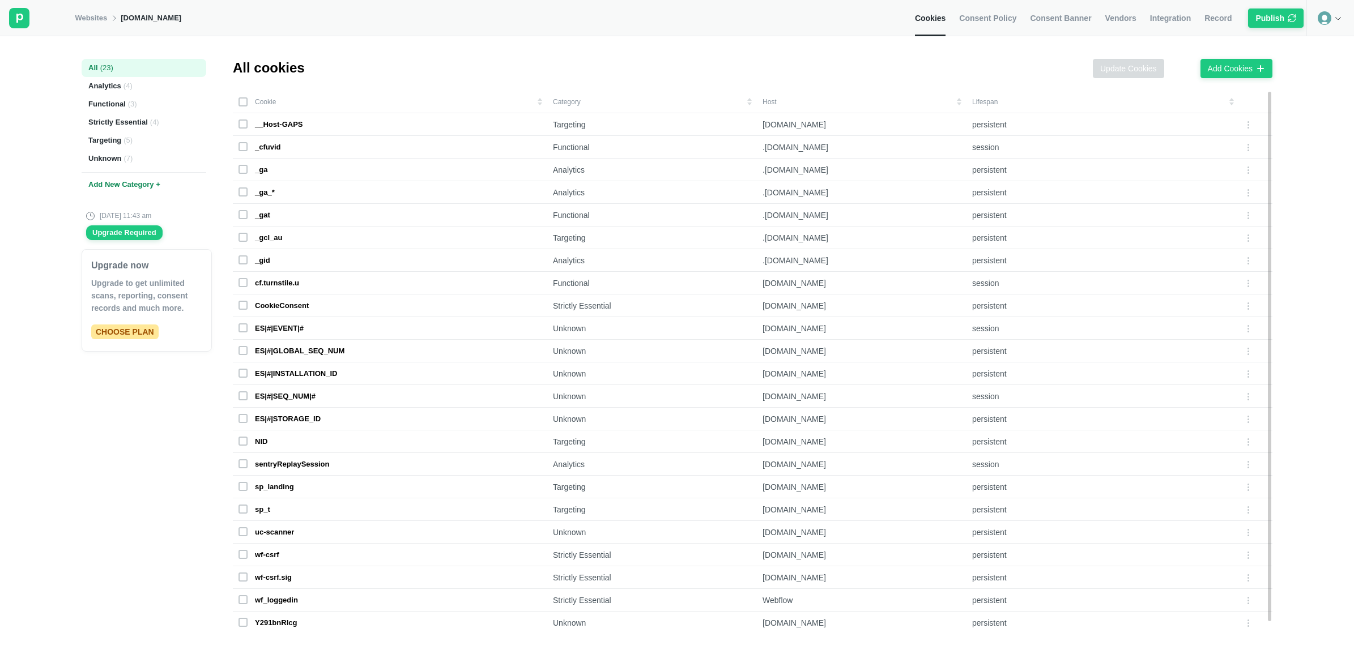
click at [552, 100] on td "Category" at bounding box center [652, 102] width 210 height 23
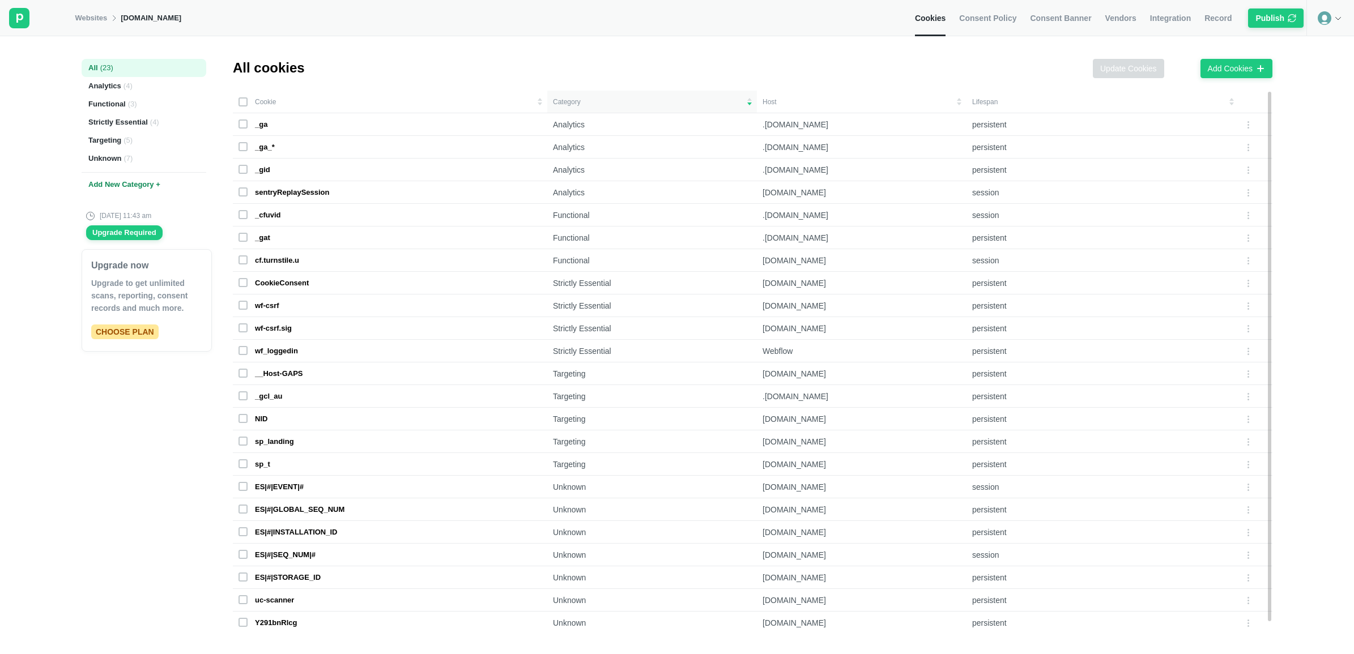
click at [845, 100] on td "Host" at bounding box center [862, 102] width 210 height 23
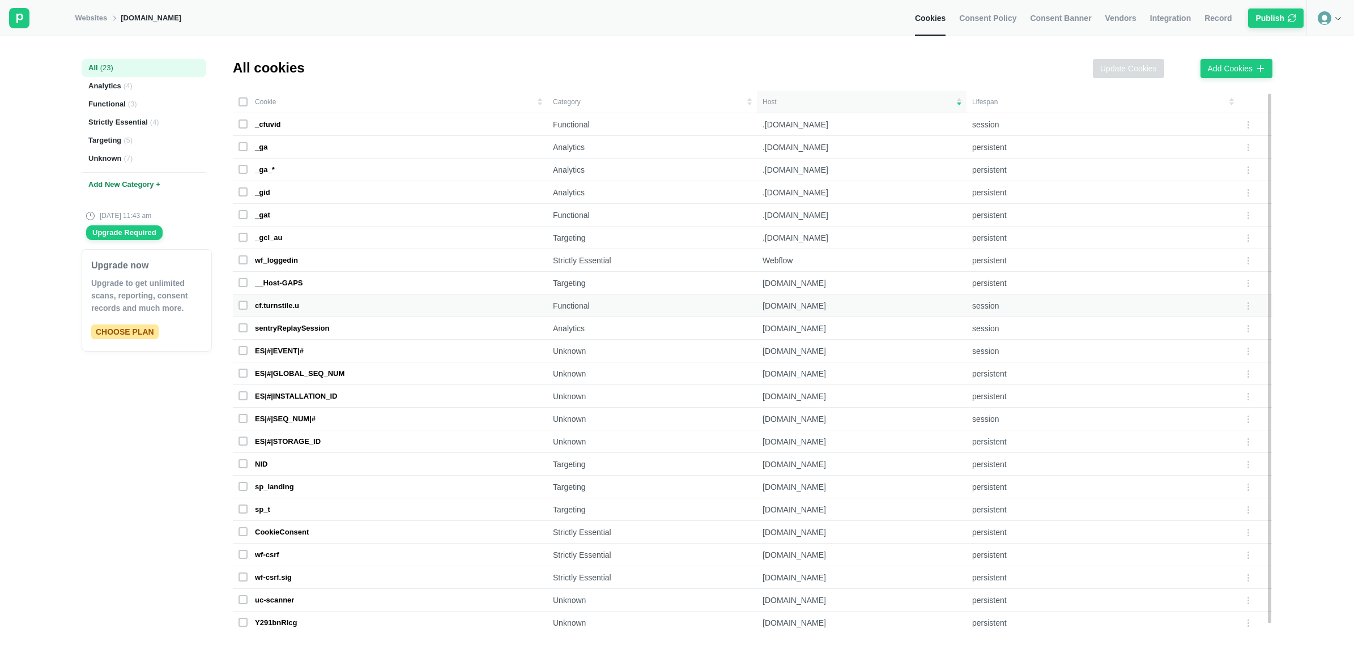
scroll to position [7, 0]
click at [1016, 18] on span "Consent Policy" at bounding box center [987, 18] width 57 height 10
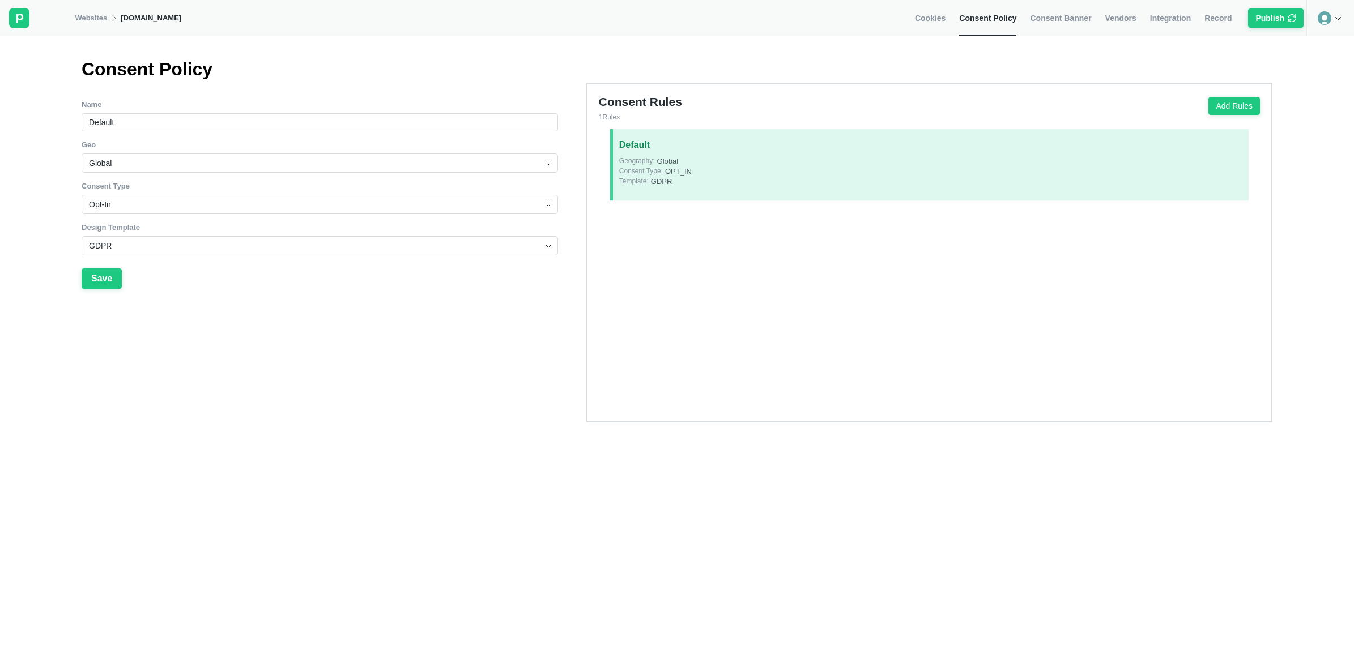
click at [1072, 25] on link "Consent Banner" at bounding box center [1060, 18] width 61 height 36
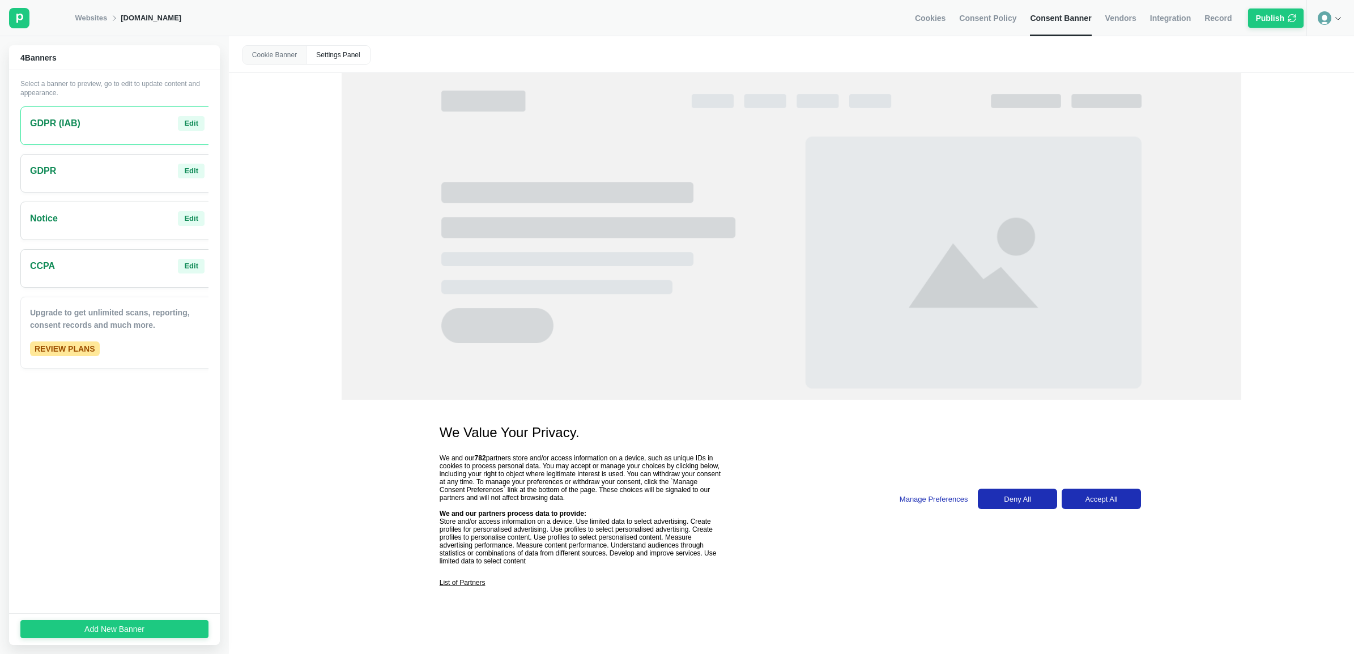
click at [346, 56] on div "Settings Panel" at bounding box center [337, 55] width 63 height 18
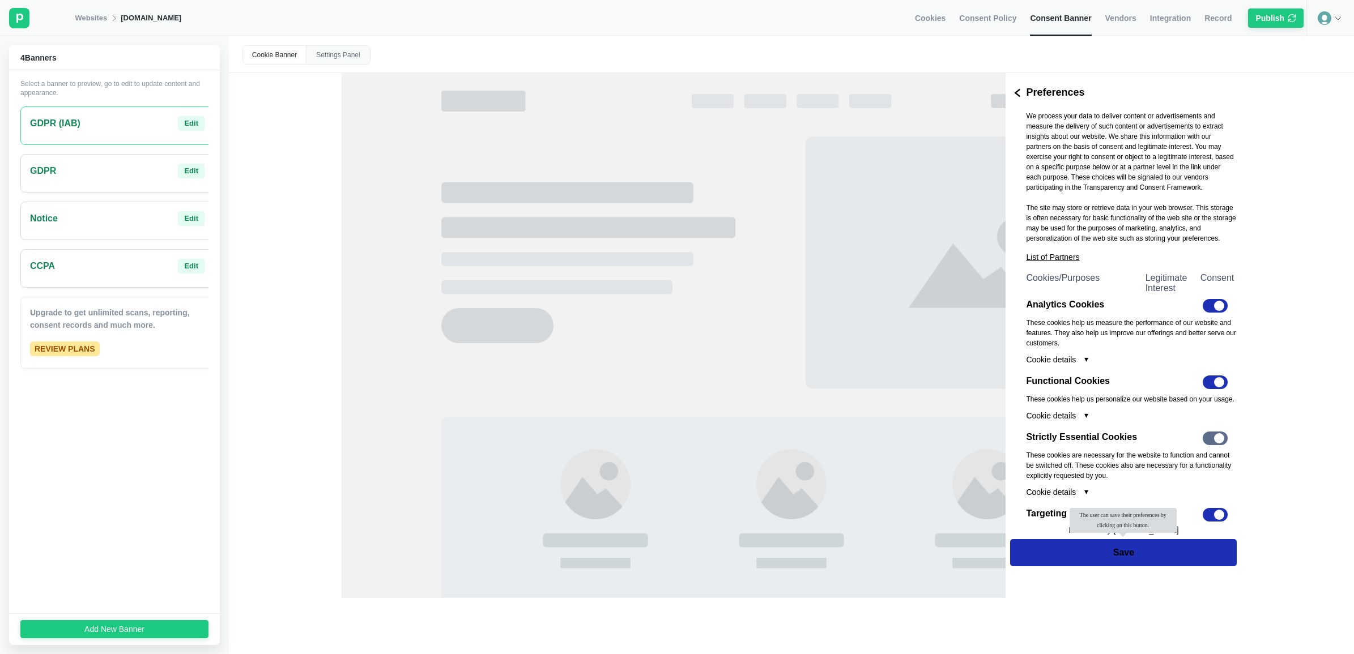
click at [134, 181] on div "GDPR Edit" at bounding box center [117, 173] width 194 height 39
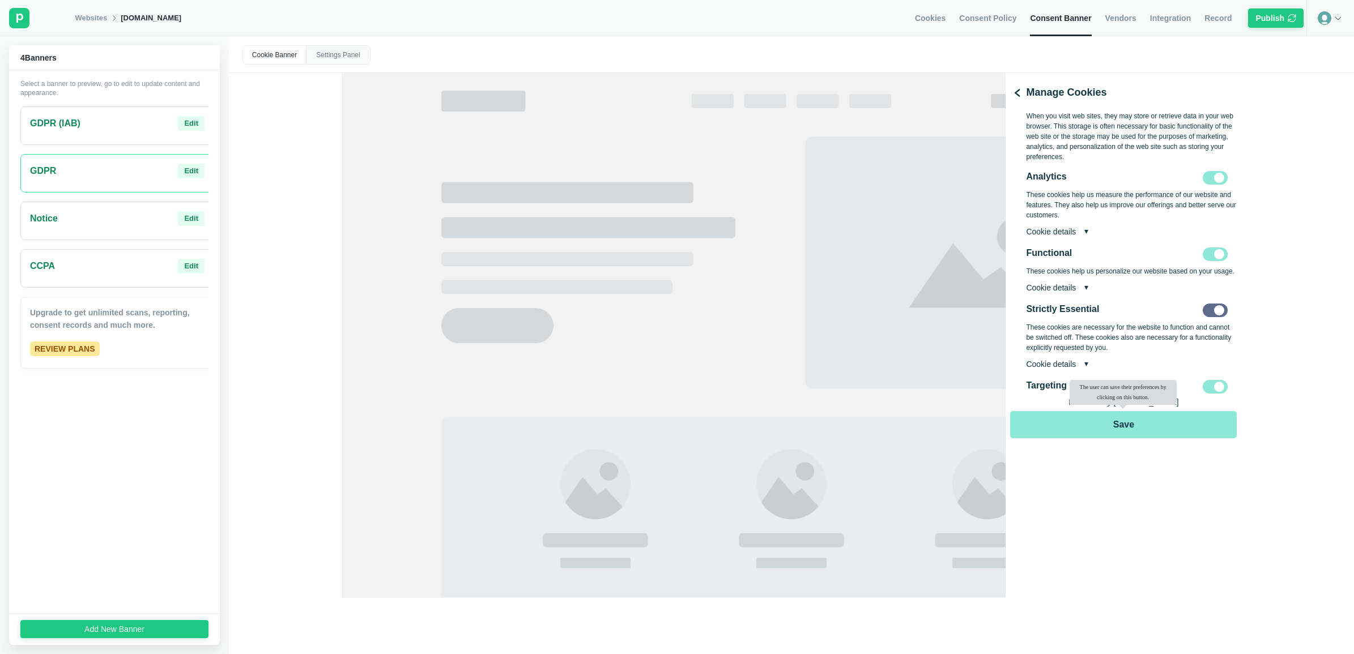
click at [1074, 234] on div "Cookie details" at bounding box center [1131, 231] width 211 height 9
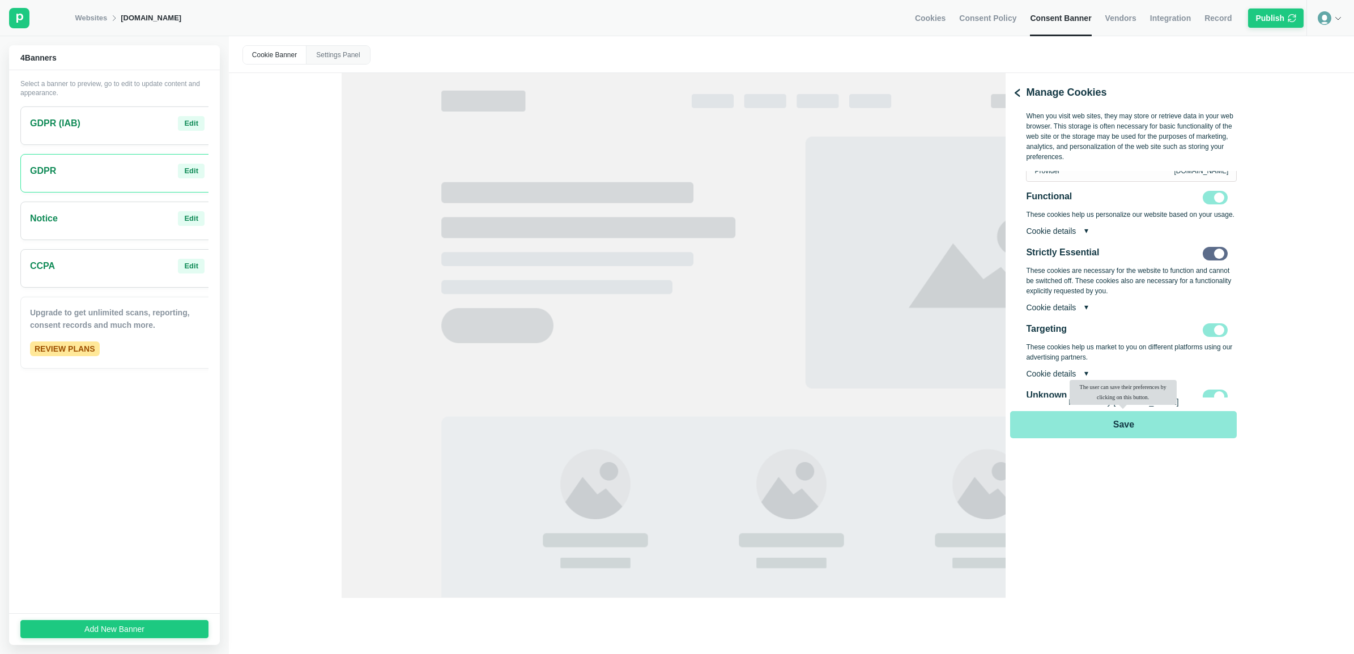
scroll to position [212, 0]
click at [1074, 235] on div "Cookie details" at bounding box center [1131, 229] width 211 height 9
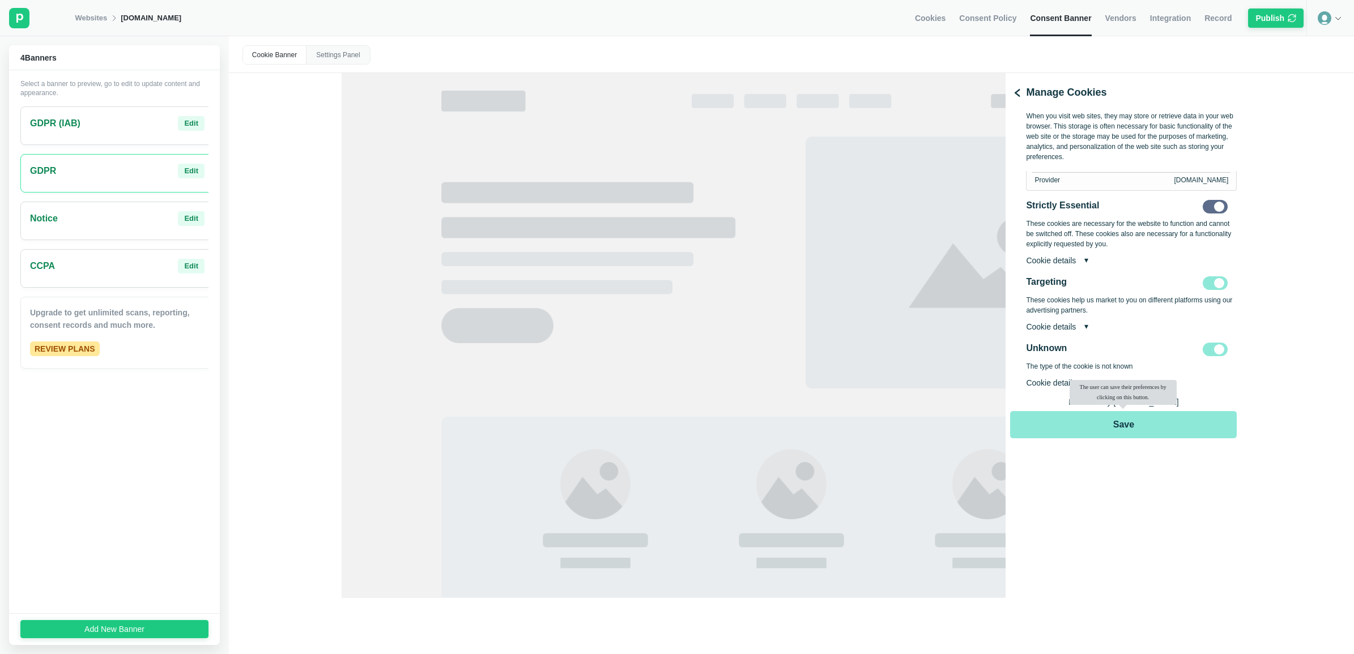
scroll to position [387, 0]
click at [15, 19] on rect at bounding box center [19, 18] width 20 height 20
click at [945, 15] on span "Cookies" at bounding box center [930, 18] width 31 height 10
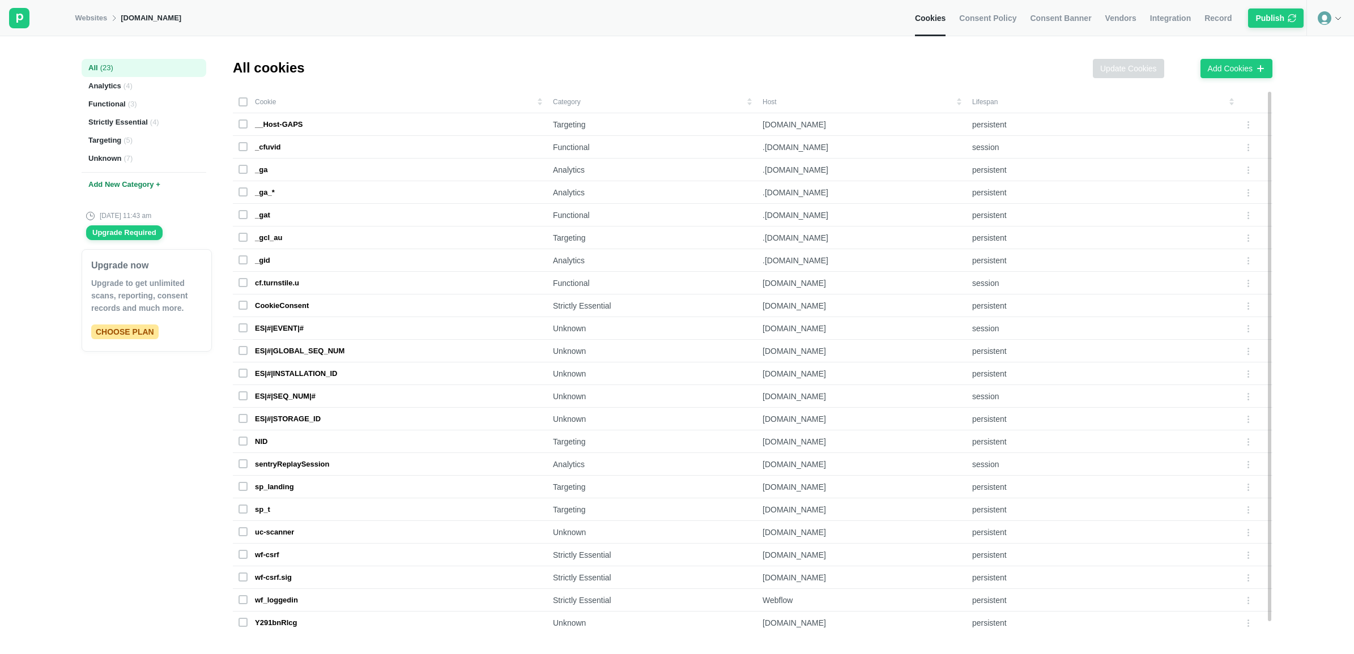
click at [1074, 21] on span "Integration" at bounding box center [1170, 18] width 41 height 10
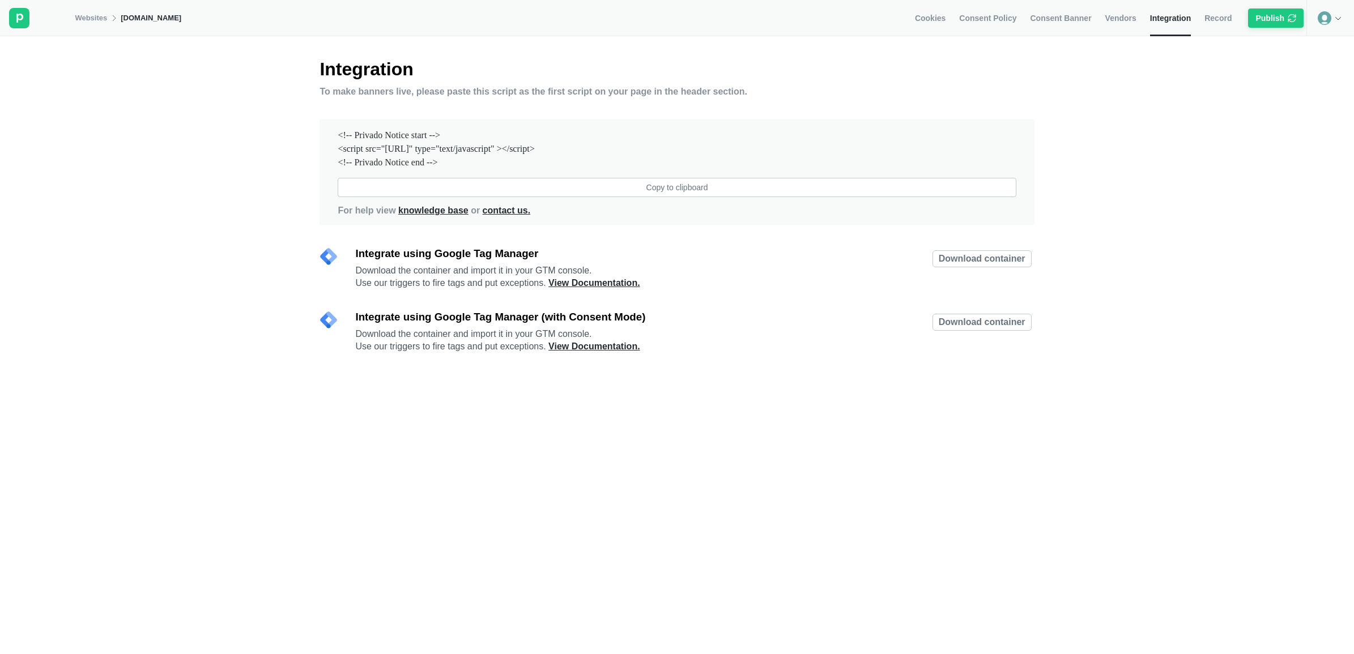
click at [1074, 15] on div "Cookies Consent Policy Consent Banner Vendors Integration Record Publish" at bounding box center [1110, 18] width 391 height 36
click at [1074, 20] on span "Record" at bounding box center [1217, 18] width 27 height 10
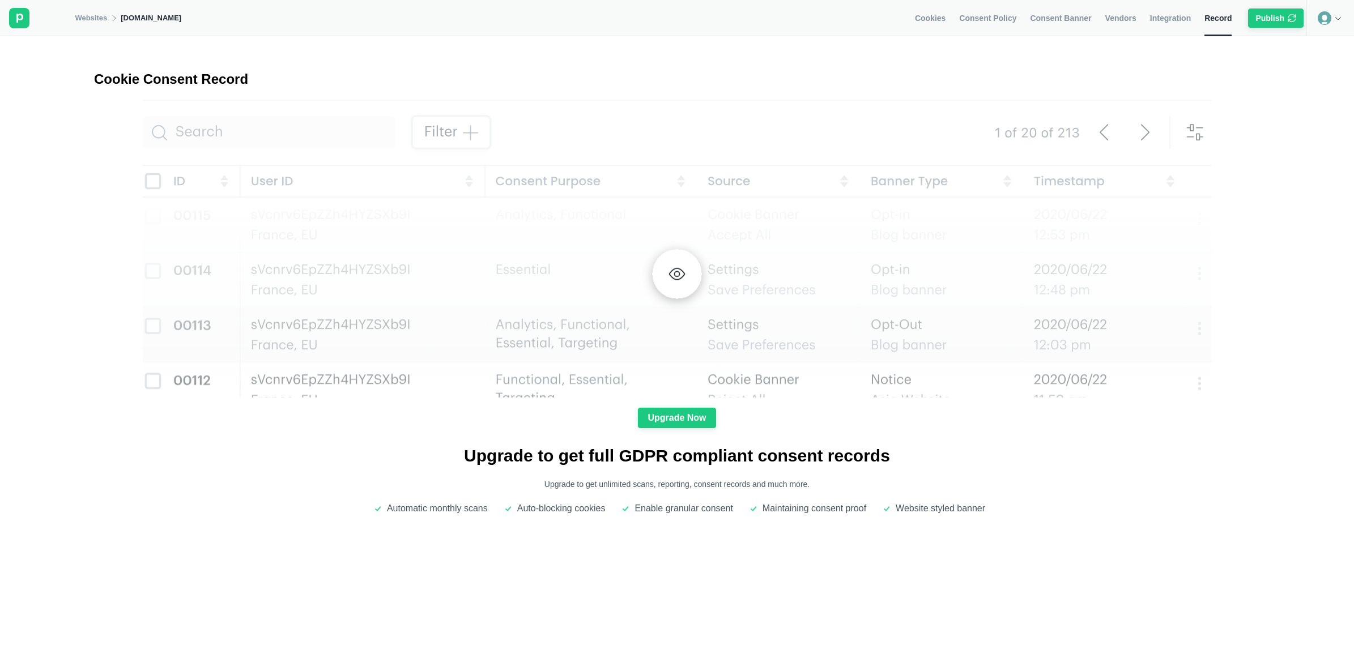
click at [1074, 16] on icon at bounding box center [1337, 18] width 9 height 9
click at [1074, 17] on div at bounding box center [1330, 18] width 48 height 36
click at [14, 16] on rect at bounding box center [19, 18] width 20 height 20
click at [81, 21] on link "Websites" at bounding box center [91, 18] width 32 height 10
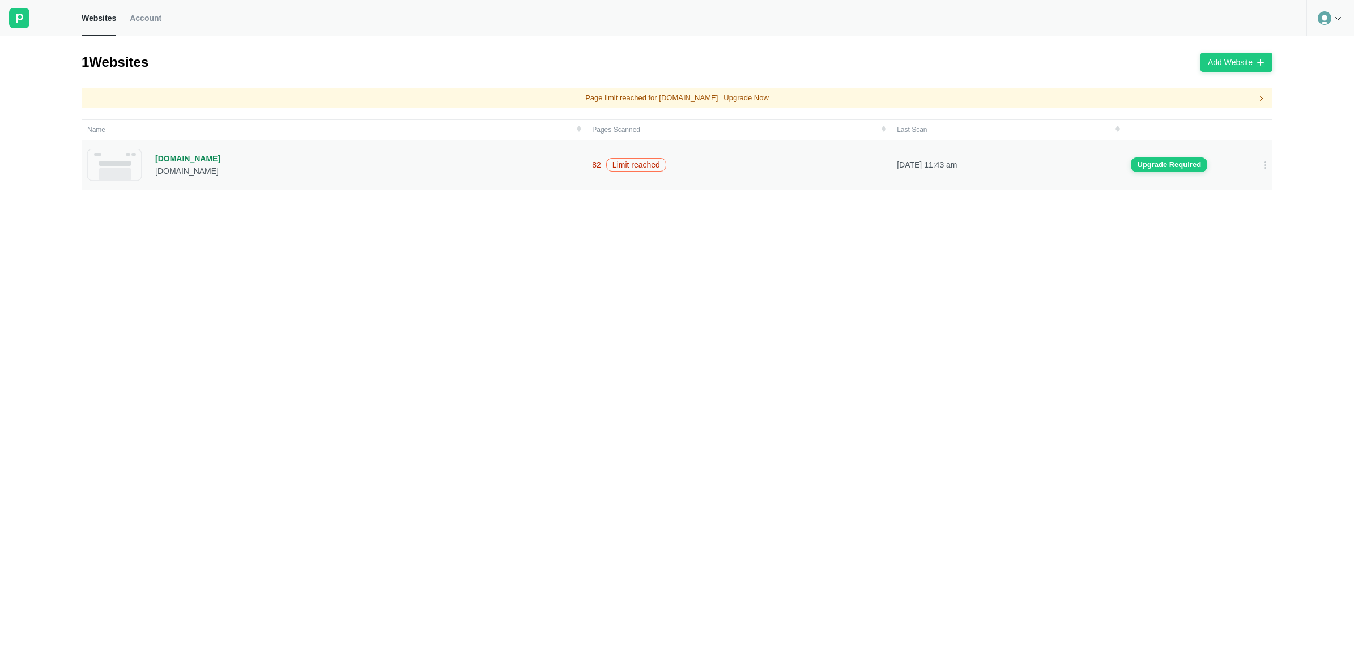
click at [632, 168] on div "Limit reached" at bounding box center [636, 165] width 60 height 14
click at [1074, 171] on button "Upgrade Required" at bounding box center [1169, 164] width 76 height 15
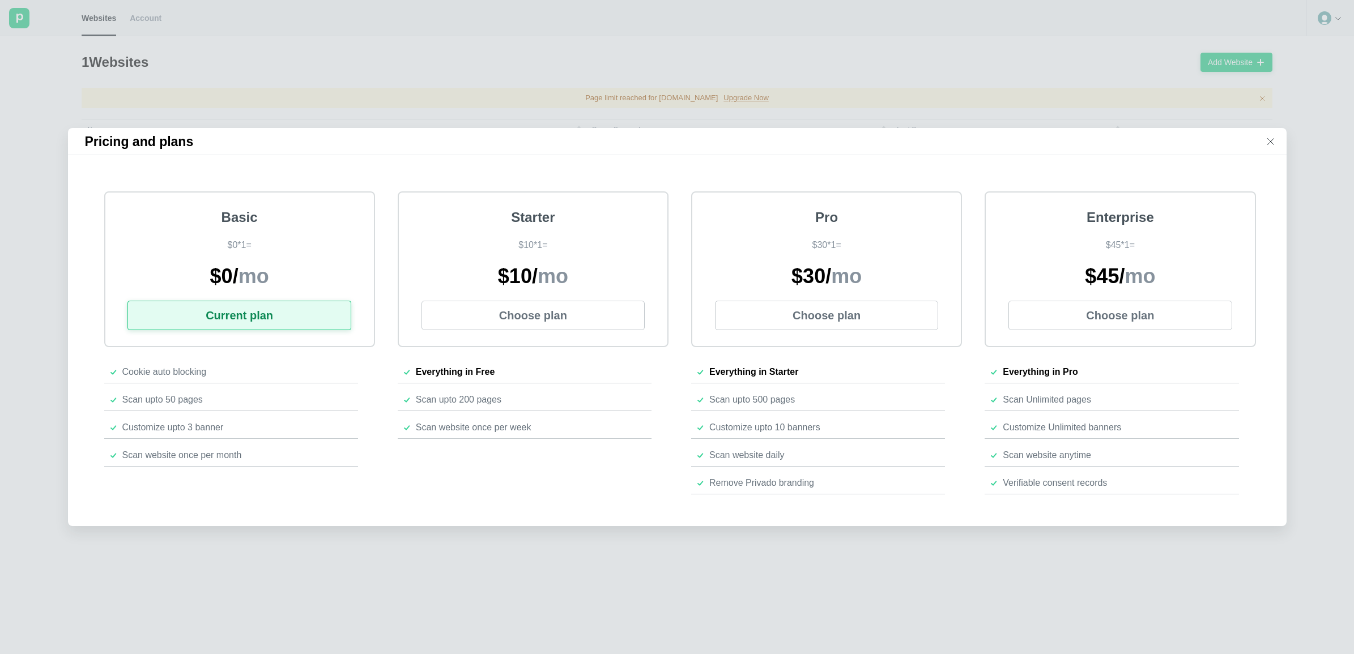
click at [1074, 137] on icon at bounding box center [1270, 141] width 9 height 9
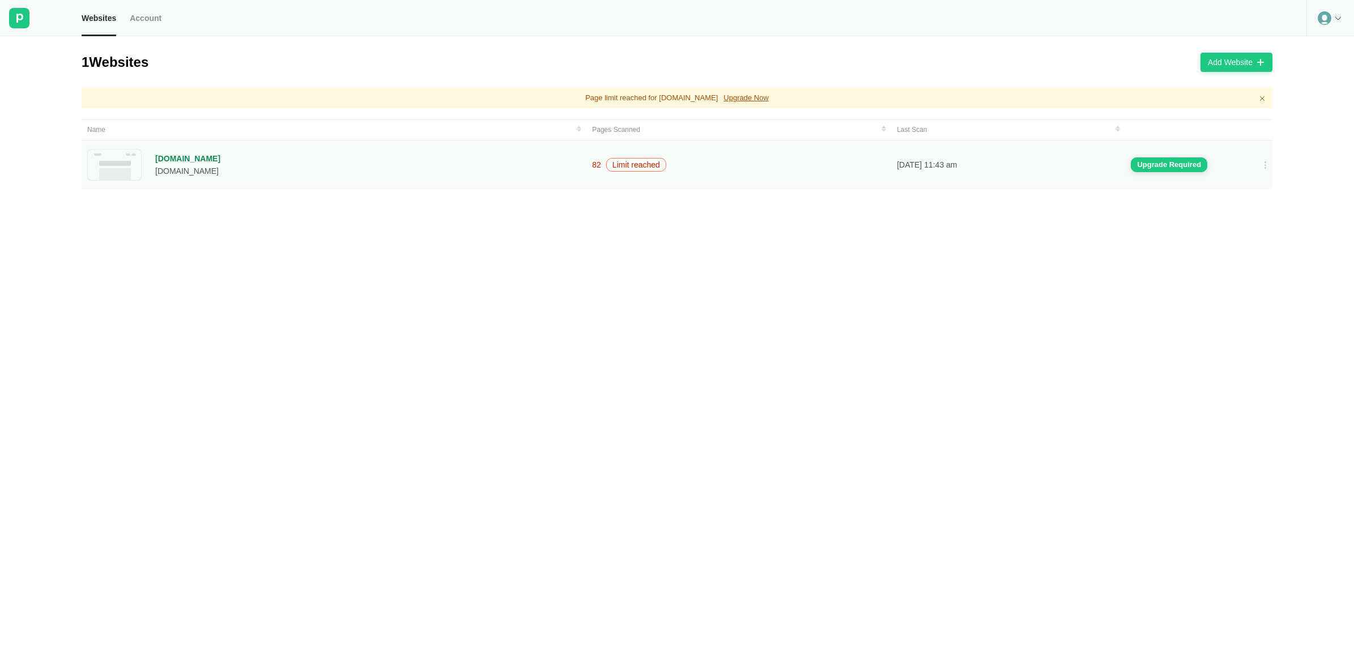
click at [619, 165] on div "Limit reached" at bounding box center [636, 165] width 60 height 14
click at [605, 130] on td "Pages Scanned" at bounding box center [738, 130] width 305 height 20
click at [625, 165] on div "Limit reached" at bounding box center [636, 165] width 60 height 14
click at [592, 167] on div "82" at bounding box center [596, 165] width 9 height 10
click at [167, 157] on div "[DOMAIN_NAME]" at bounding box center [187, 159] width 65 height 10
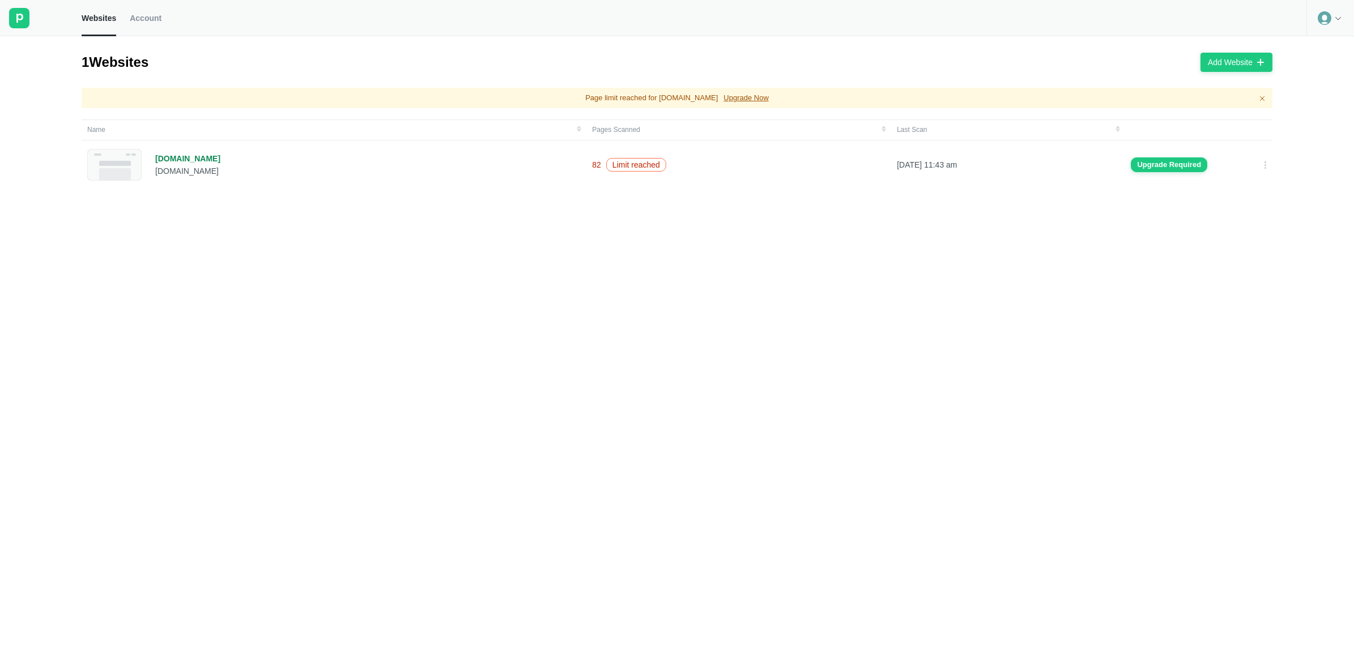
click at [23, 18] on rect at bounding box center [19, 18] width 20 height 20
